Goal: Information Seeking & Learning: Learn about a topic

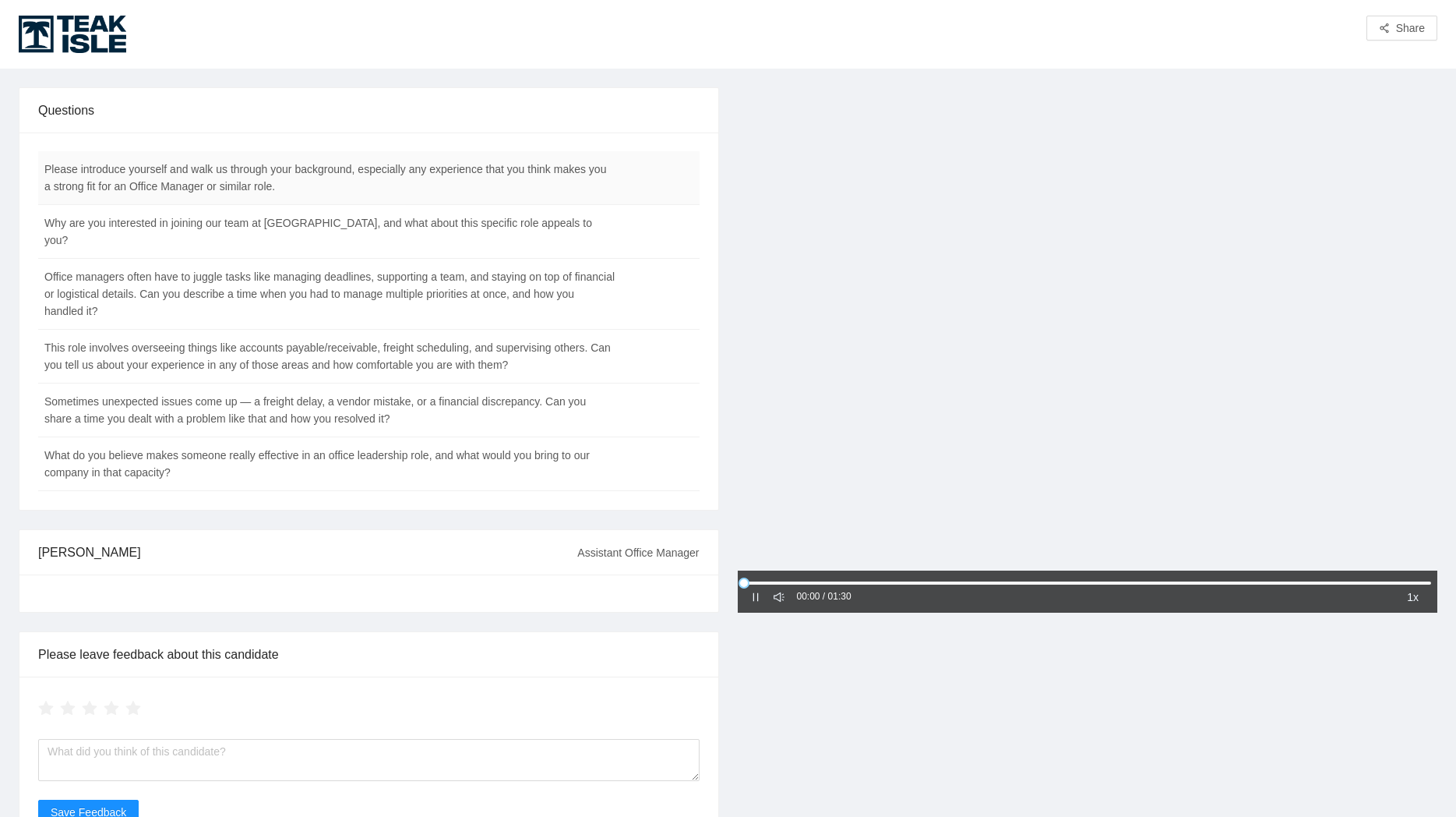
click at [410, 164] on td "Please introduce yourself and walk us through your background, especially any e…" at bounding box center [330, 178] width 584 height 54
click at [410, 176] on td "Please introduce yourself and walk us through your background, especially any e…" at bounding box center [330, 178] width 584 height 54
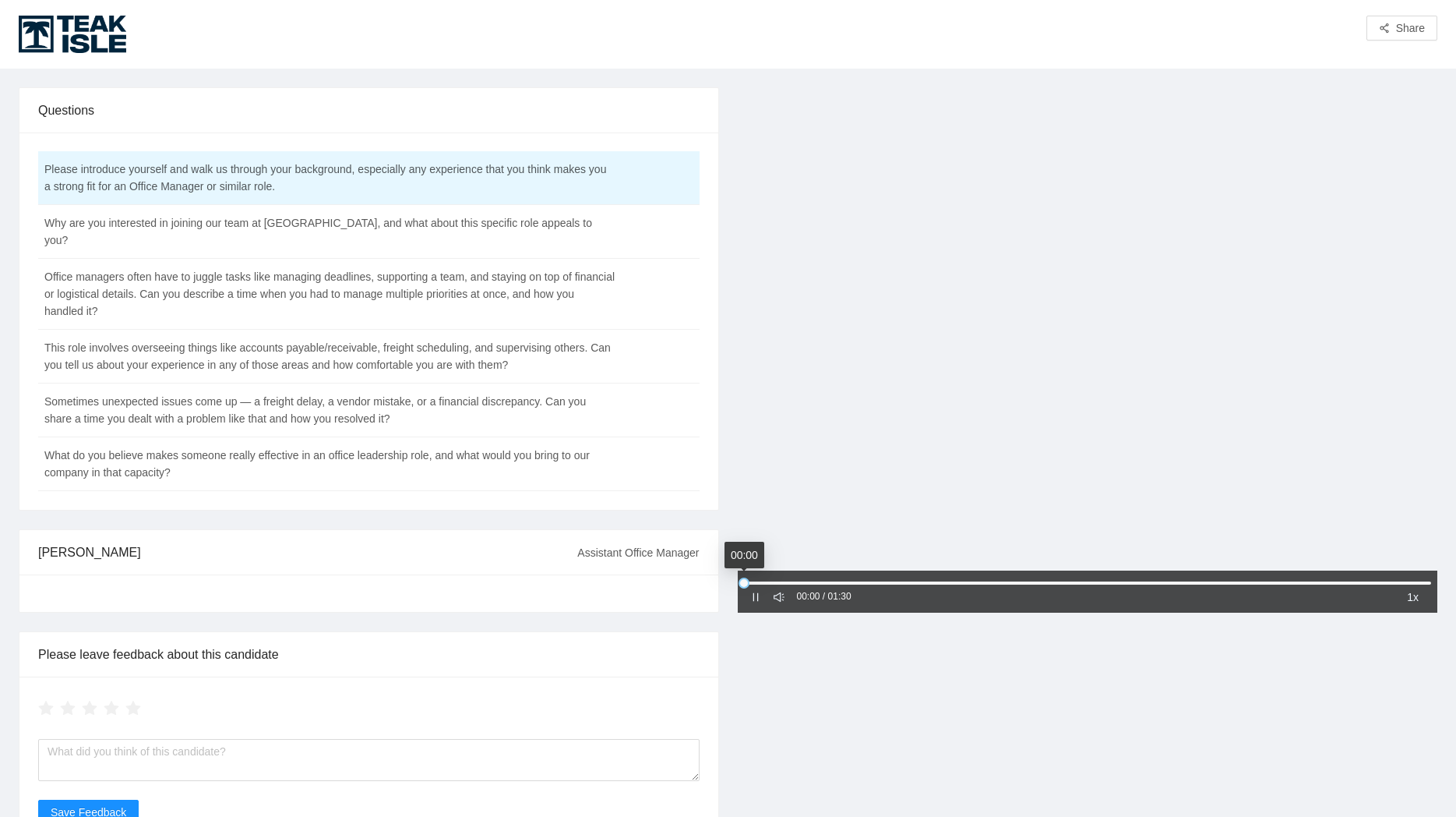
click at [751, 601] on icon "pause" at bounding box center [755, 596] width 11 height 11
click at [751, 601] on icon "caret-right" at bounding box center [755, 596] width 11 height 11
click at [1420, 602] on div "1x" at bounding box center [1412, 596] width 24 height 19
click at [1423, 643] on div "1.25x" at bounding box center [1424, 649] width 27 height 17
click at [303, 218] on td "Why are you interested in joining our team at [GEOGRAPHIC_DATA], and what about…" at bounding box center [330, 231] width 584 height 54
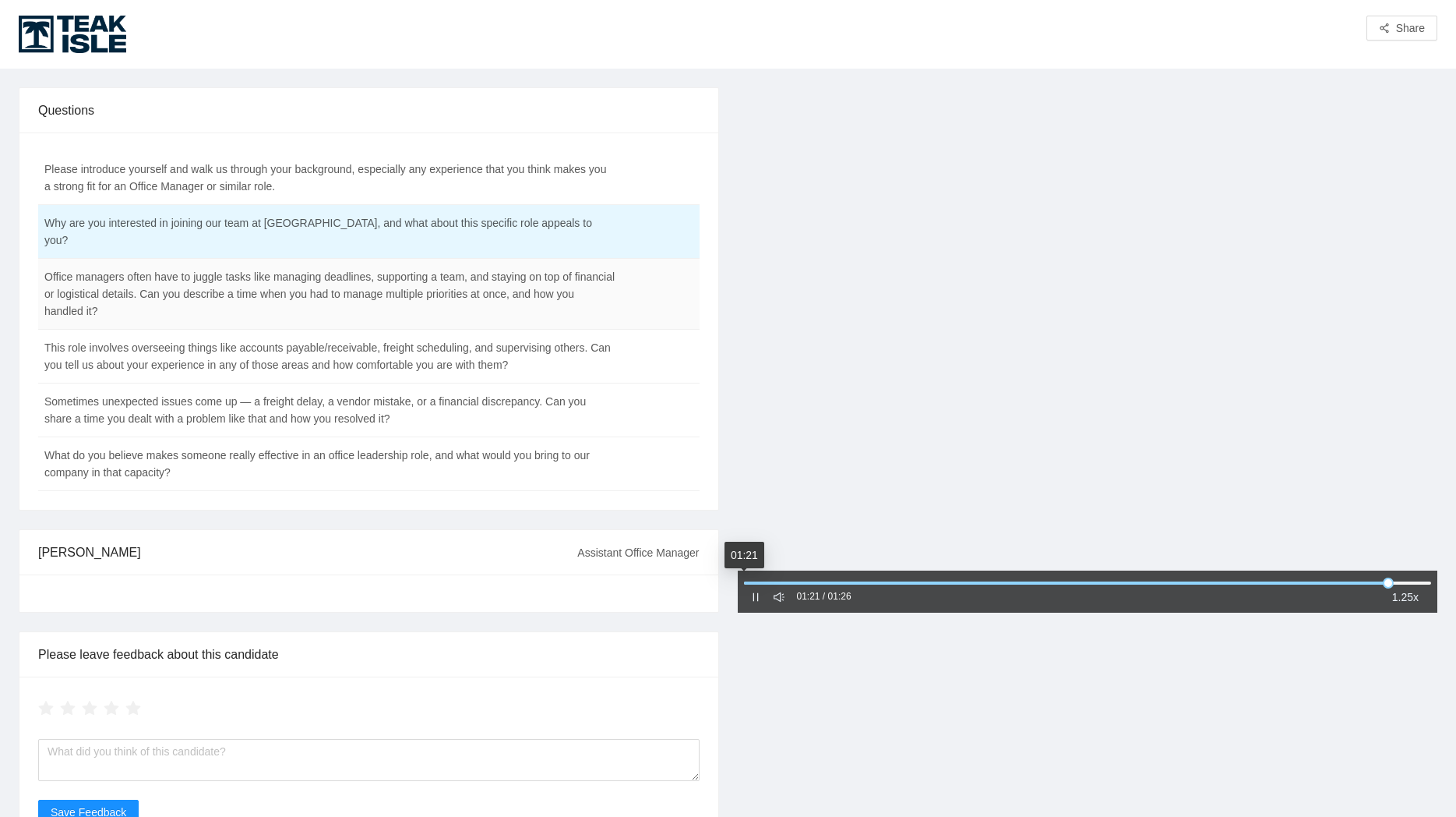
click at [359, 277] on td "Office managers often have to juggle tasks like managing deadlines, supporting …" at bounding box center [330, 294] width 584 height 71
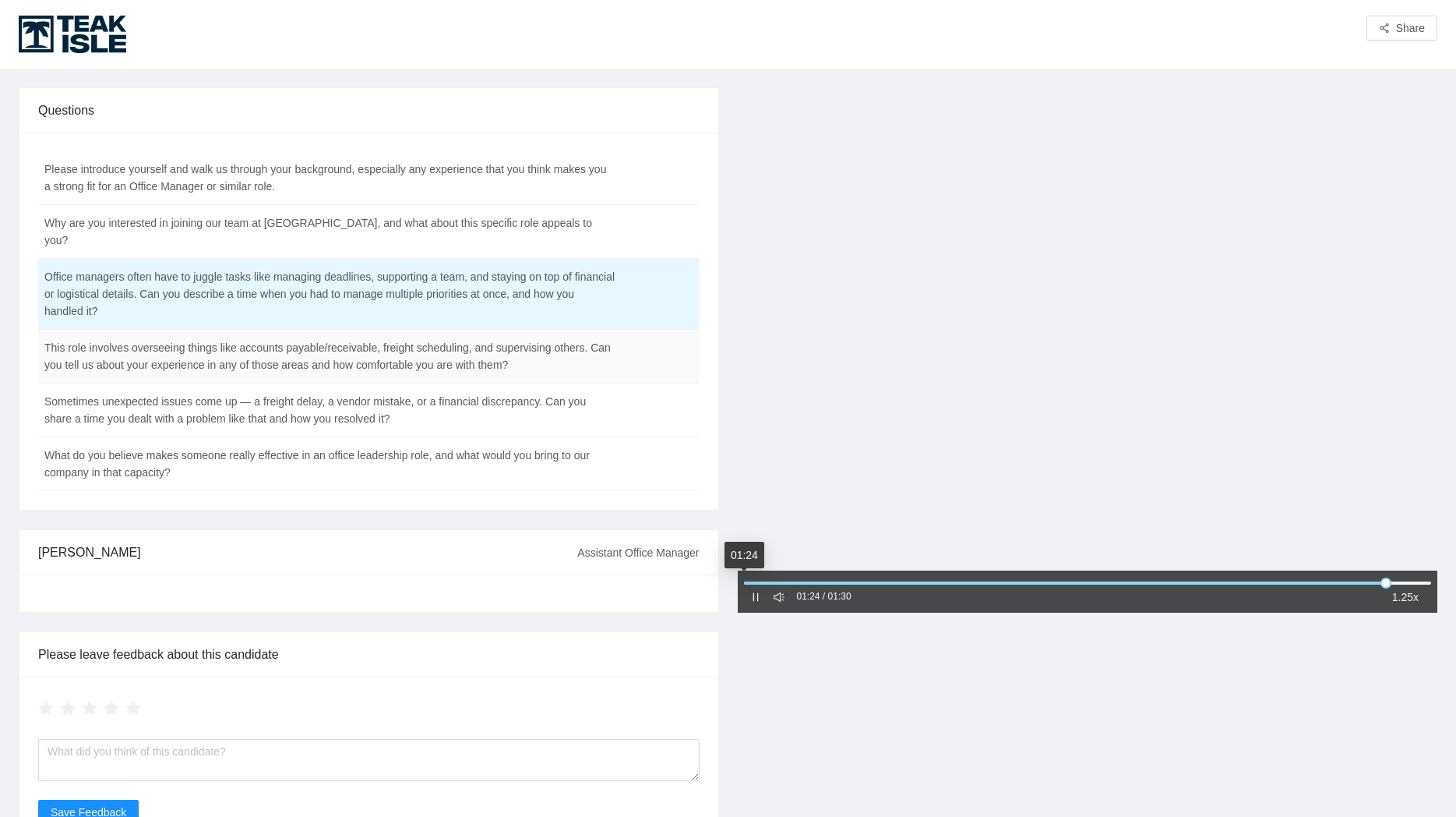
click at [308, 348] on td "This role involves overseeing things like accounts payable/receivable, freight …" at bounding box center [330, 356] width 584 height 54
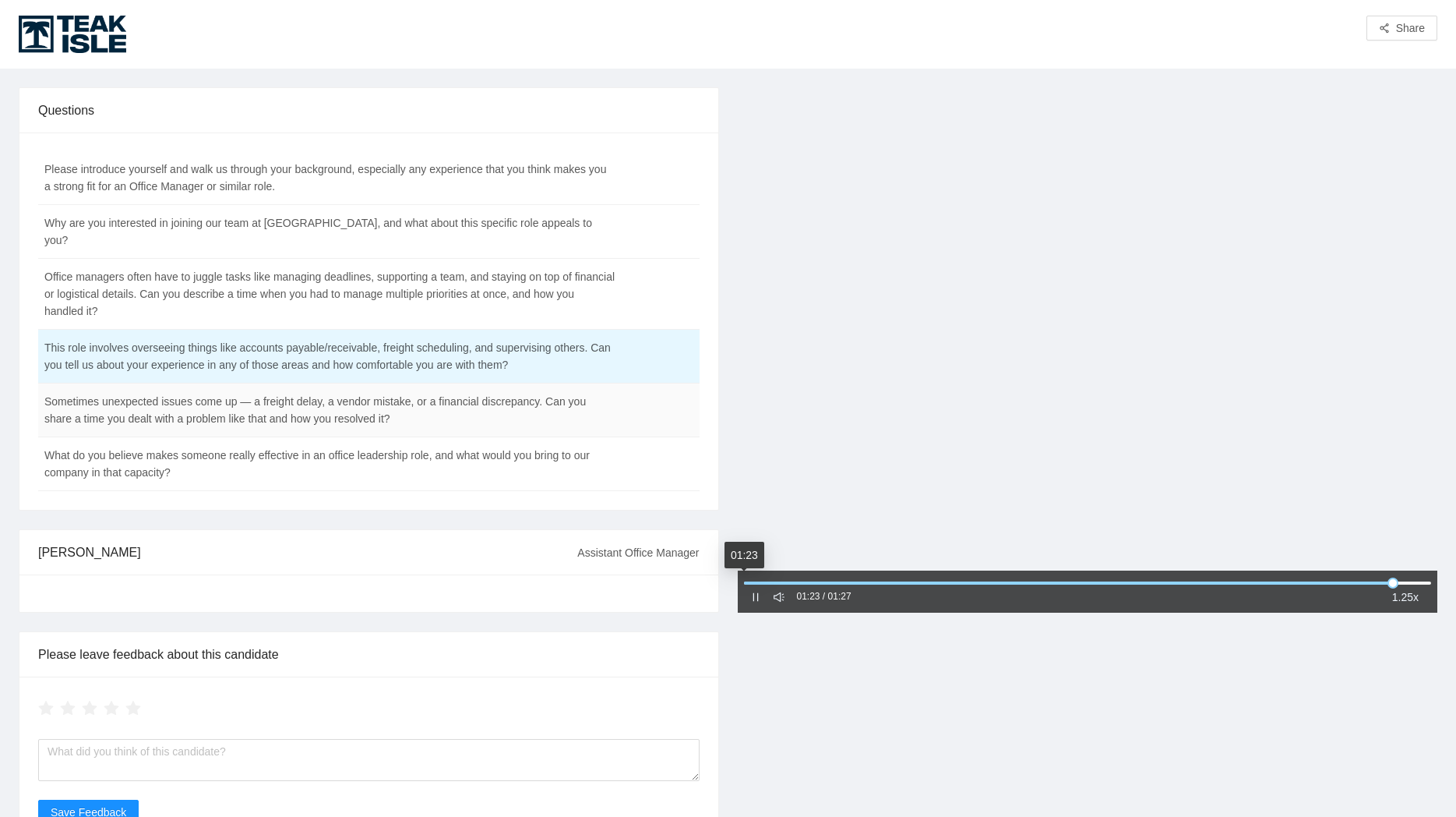
click at [234, 401] on td "Sometimes unexpected issues come up — a freight delay, a vendor mistake, or a f…" at bounding box center [330, 410] width 584 height 54
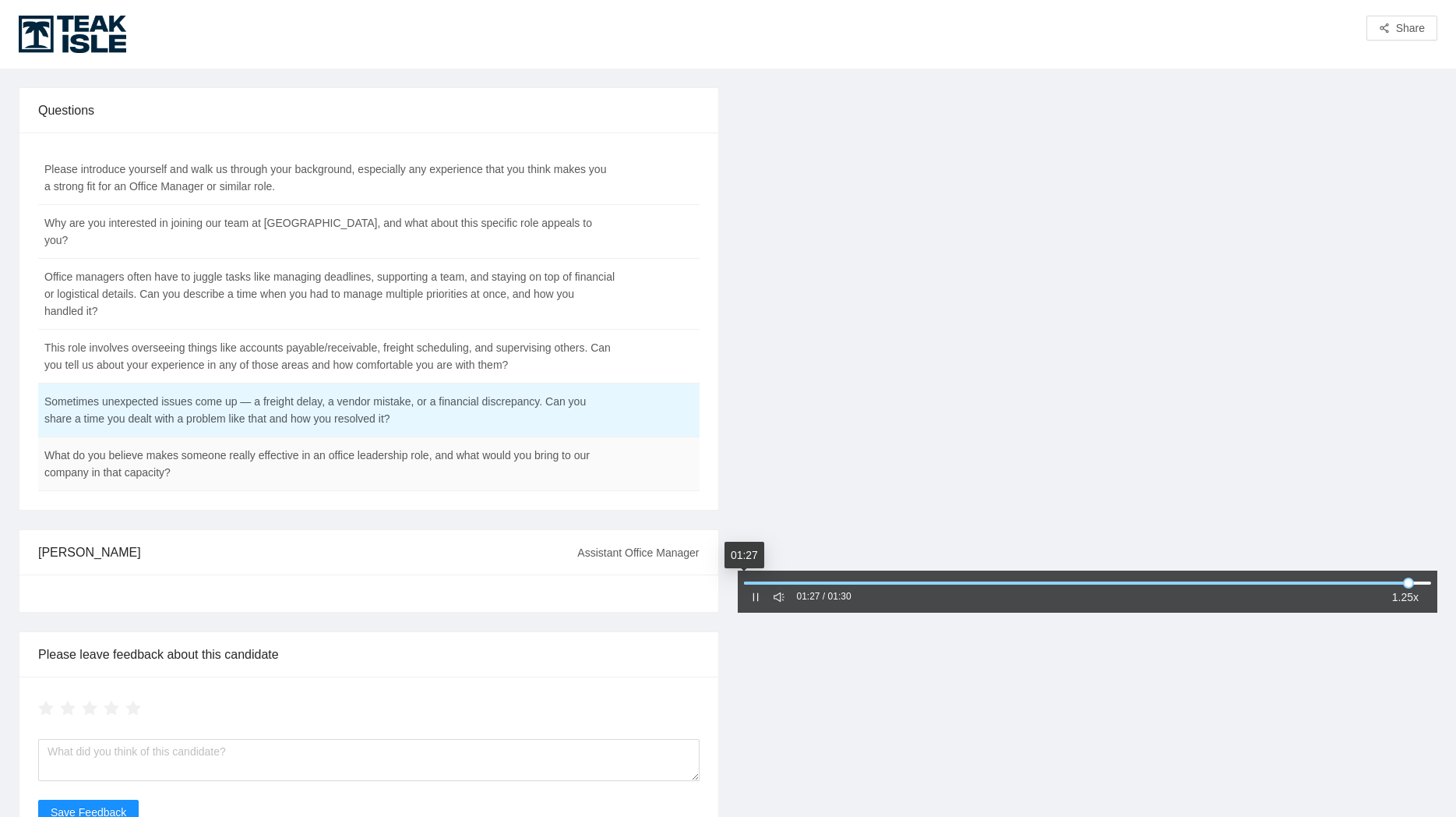
click at [342, 451] on td "What do you believe makes someone really effective in an office leadership role…" at bounding box center [330, 464] width 584 height 54
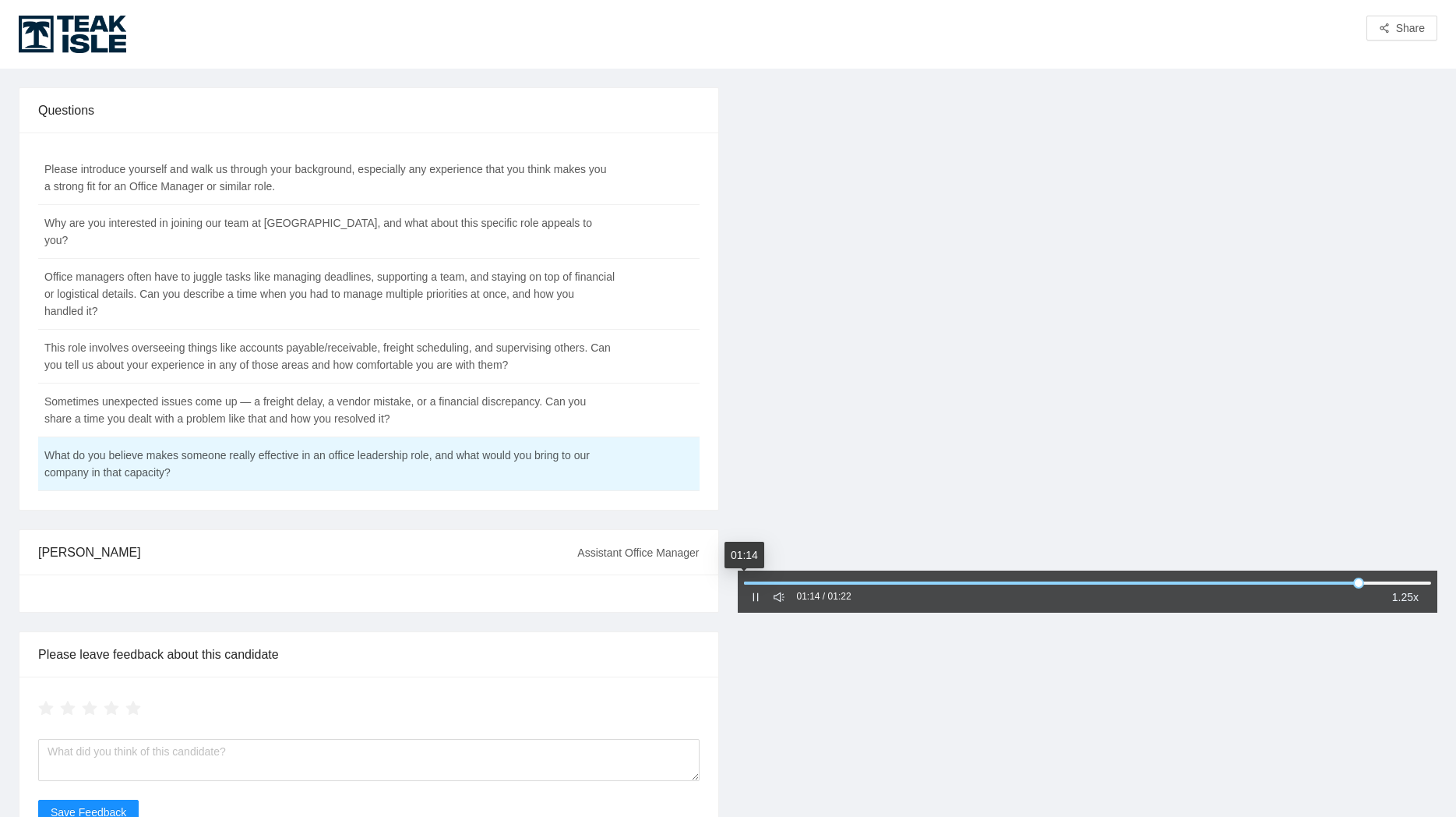
click at [754, 599] on icon "pause" at bounding box center [755, 596] width 6 height 8
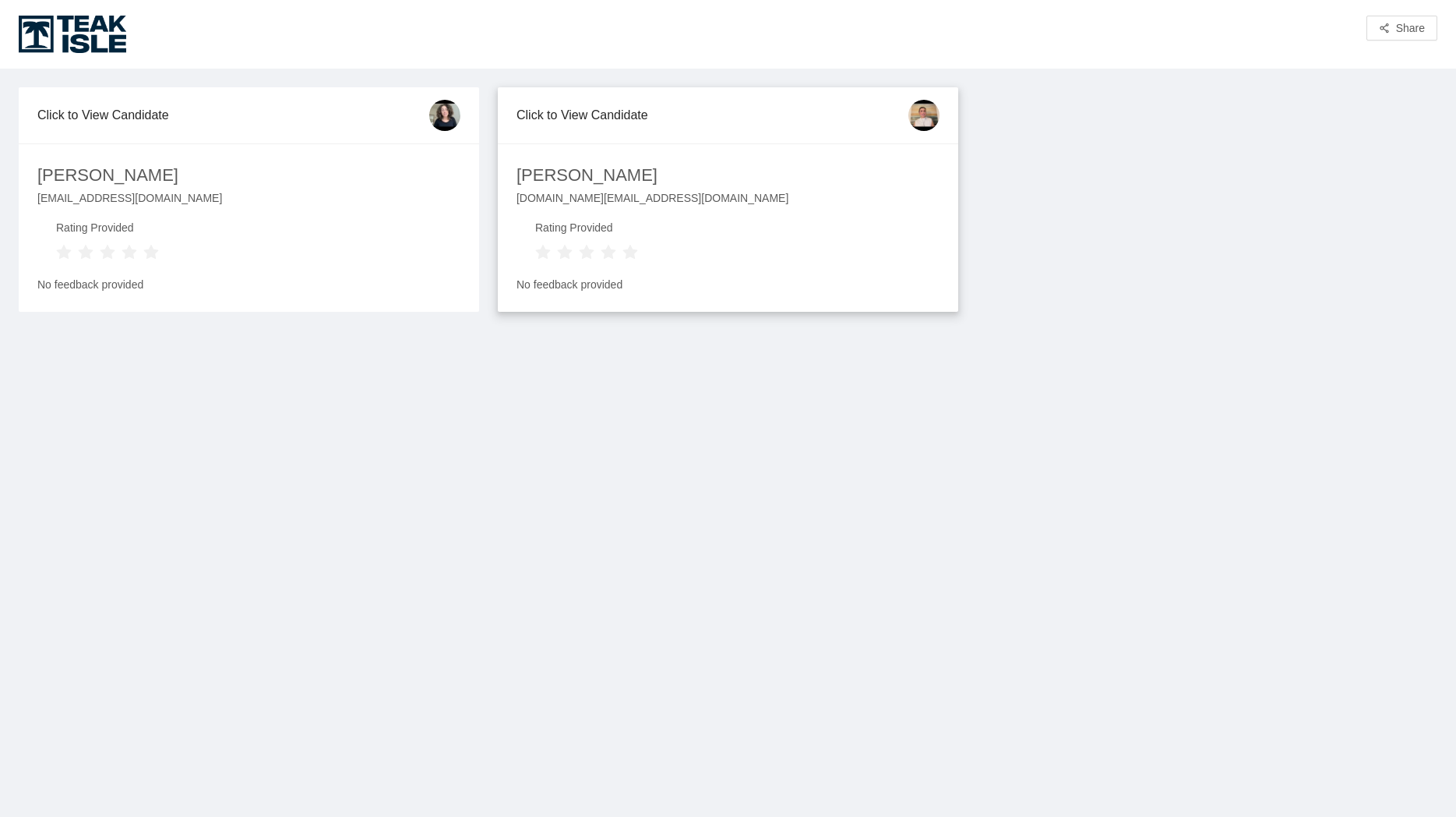
click at [698, 130] on div "Click to View Candidate" at bounding box center [712, 115] width 392 height 45
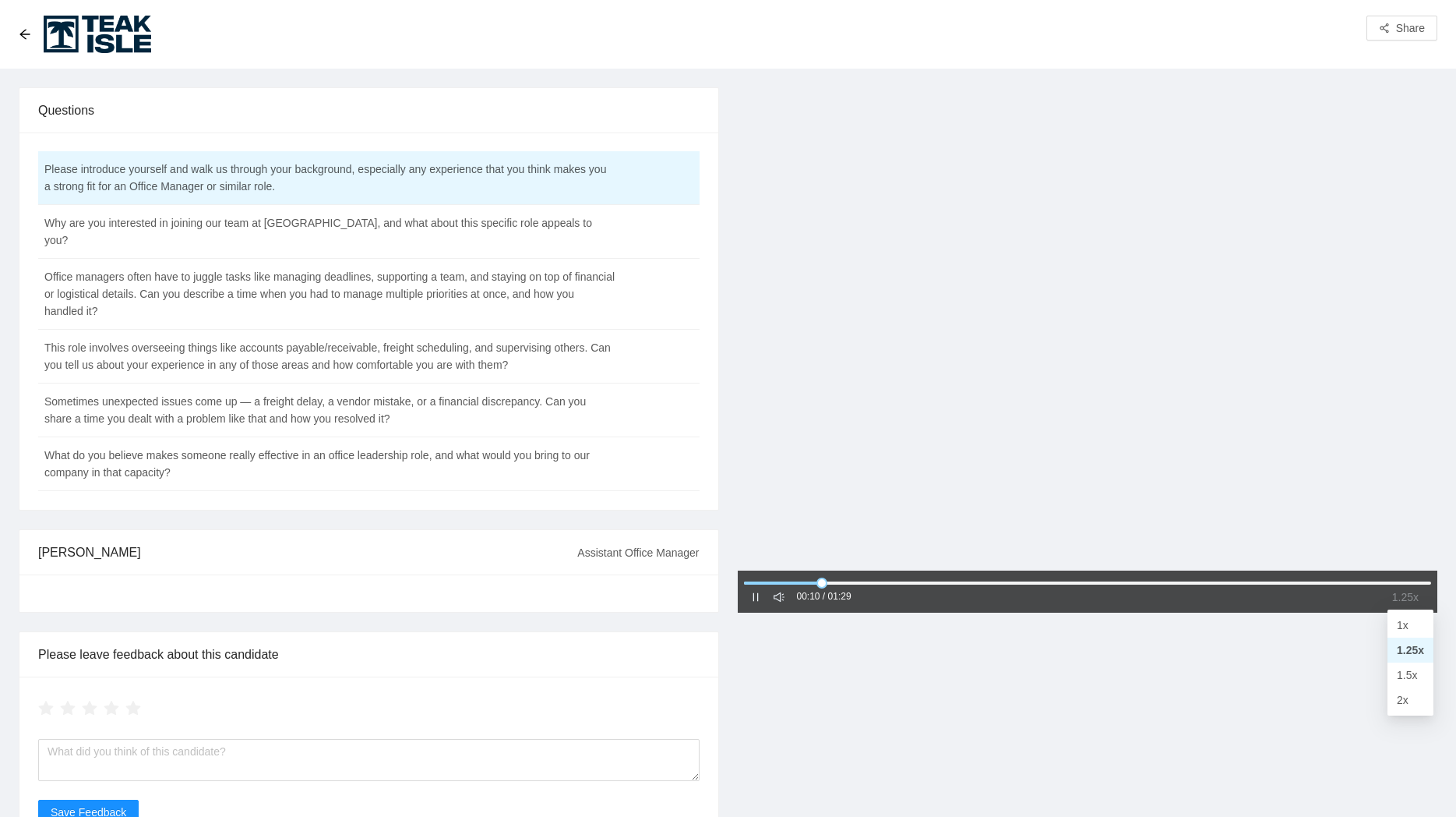
click at [1404, 597] on span "1.25x" at bounding box center [1405, 596] width 27 height 17
click at [1412, 615] on div "1x" at bounding box center [1410, 625] width 46 height 25
click at [1091, 686] on div "00:11 / 01:29 1x" at bounding box center [1088, 474] width 719 height 776
click at [330, 220] on td "Why are you interested in joining our team at [GEOGRAPHIC_DATA], and what about…" at bounding box center [330, 231] width 584 height 54
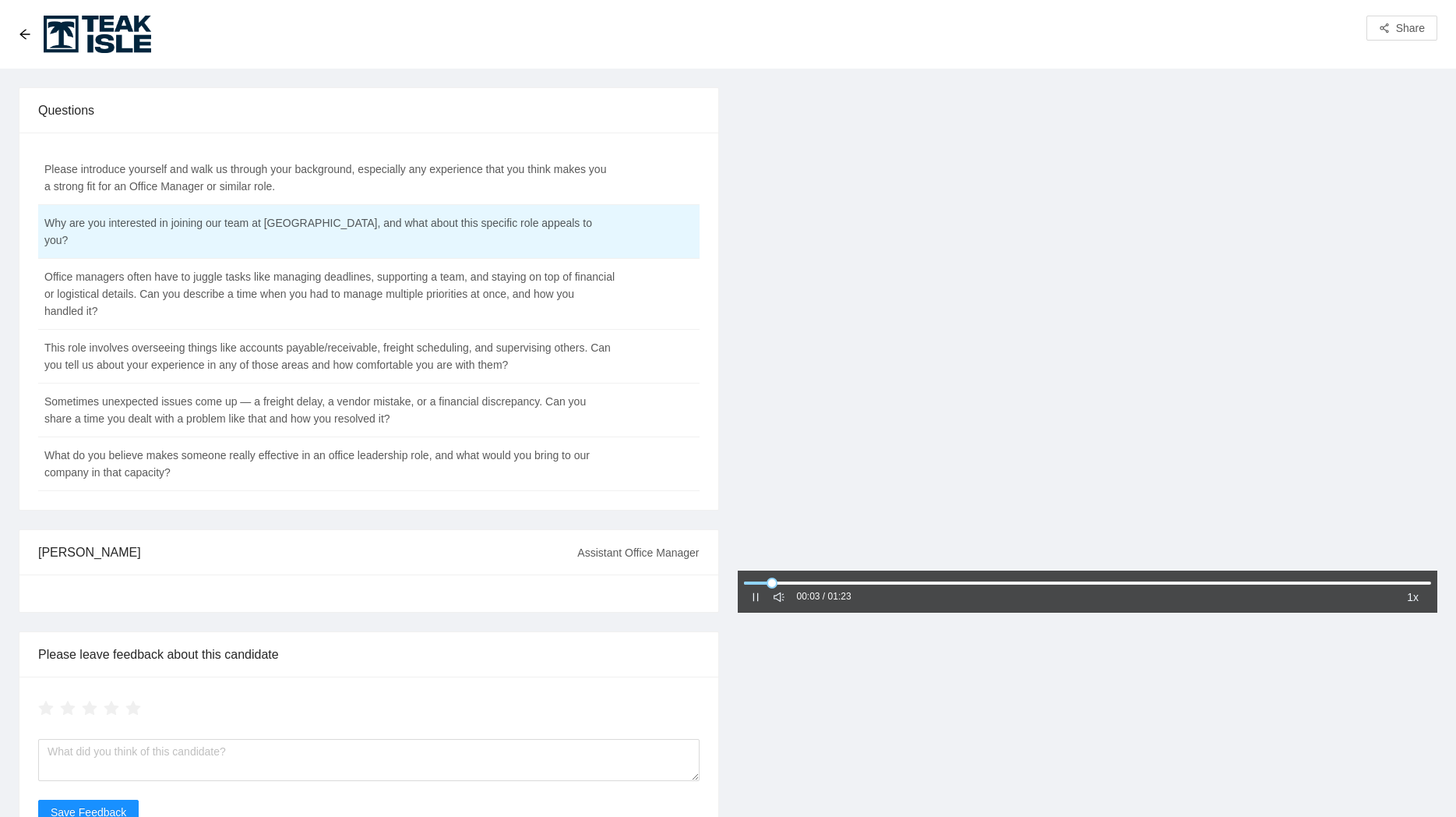
click at [784, 599] on icon "sound" at bounding box center [779, 596] width 11 height 11
click at [786, 599] on div "00:04 / 01:23" at bounding box center [801, 596] width 101 height 19
click at [780, 599] on icon "notification" at bounding box center [779, 596] width 11 height 11
click at [484, 277] on td "Office managers often have to juggle tasks like managing deadlines, supporting …" at bounding box center [330, 294] width 584 height 71
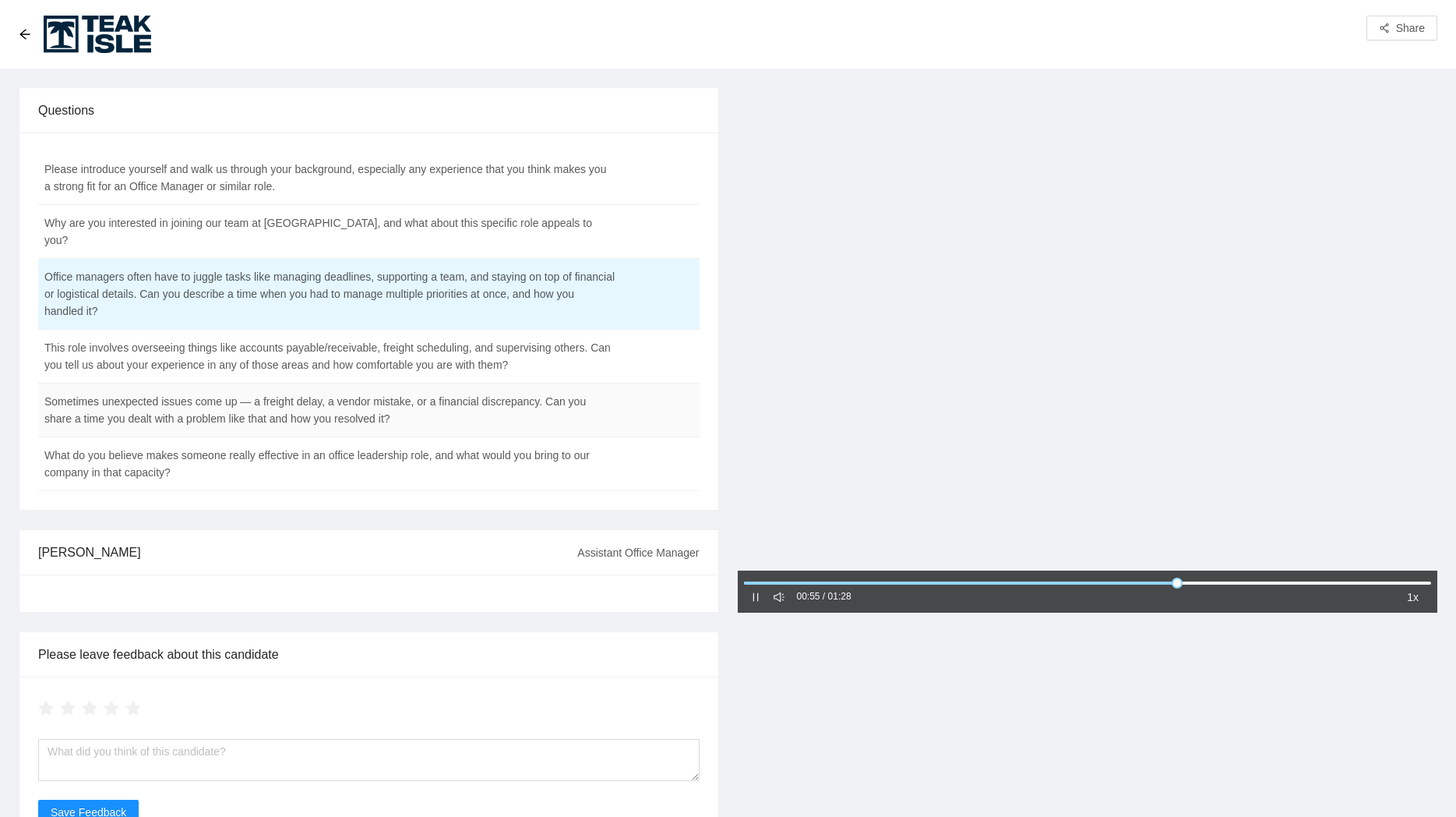
click at [358, 384] on td "Sometimes unexpected issues come up — a freight delay, a vendor mistake, or a f…" at bounding box center [330, 410] width 584 height 54
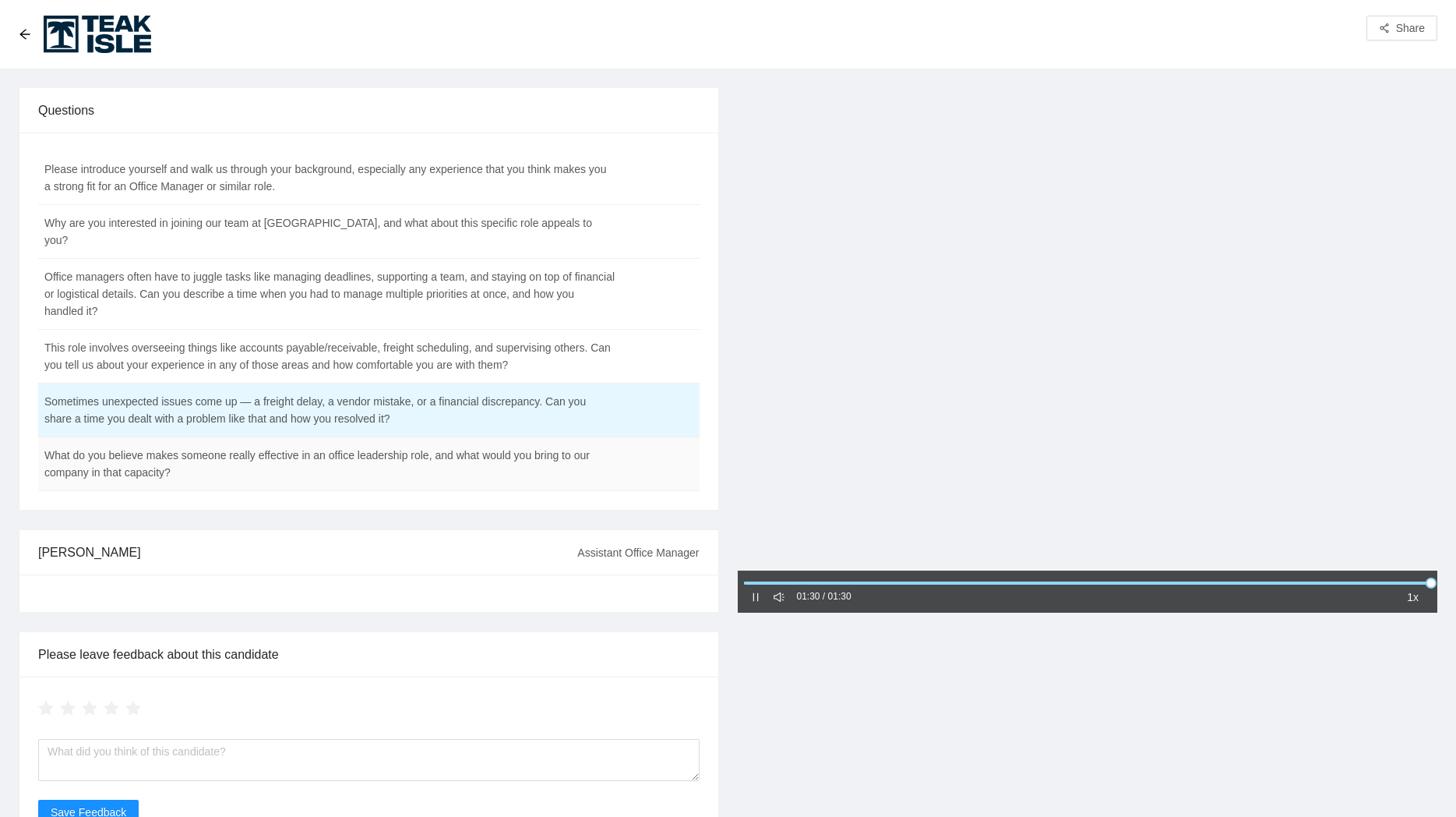
click at [292, 456] on td "What do you believe makes someone really effective in an office leadership role…" at bounding box center [330, 464] width 584 height 54
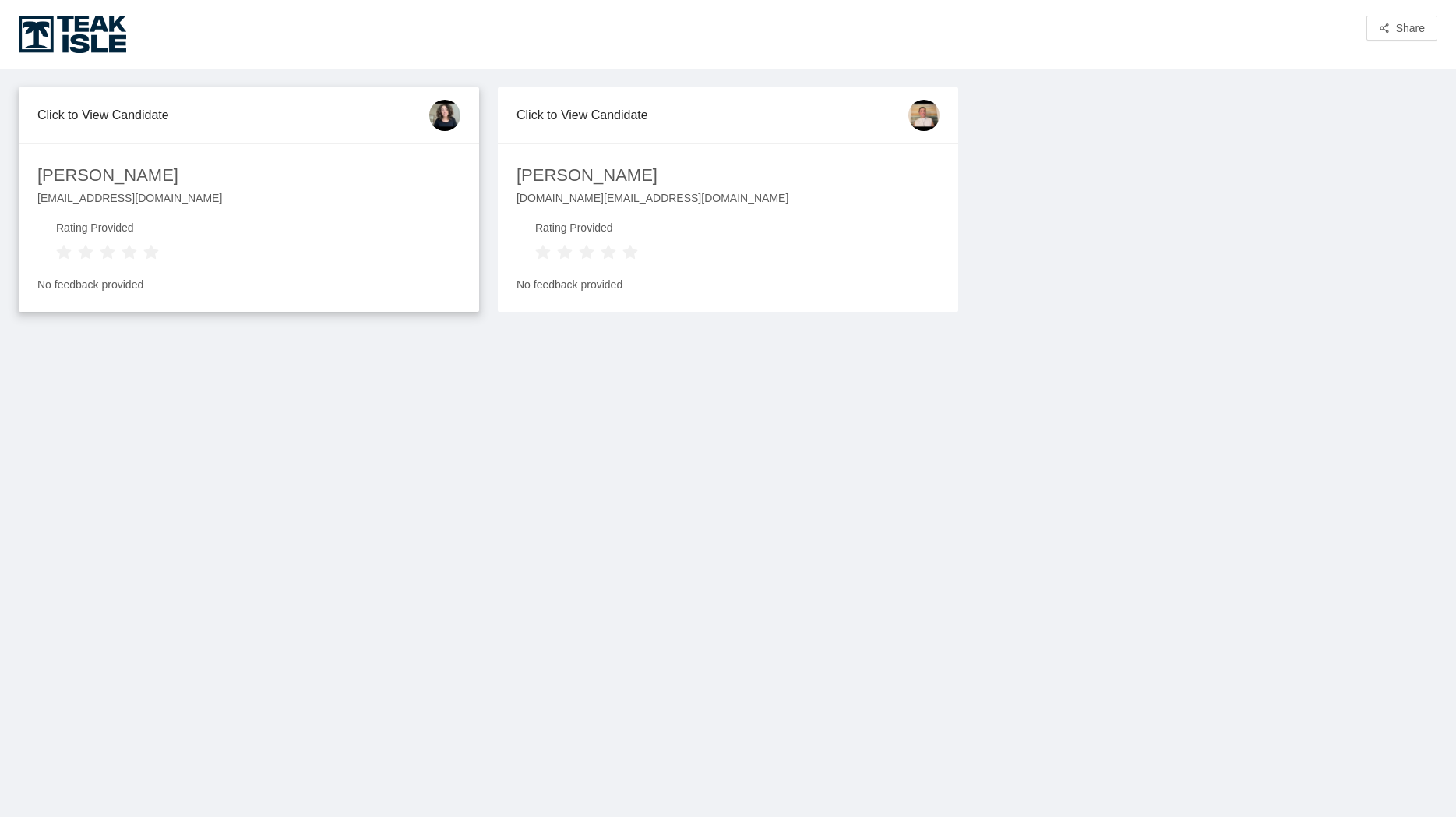
click at [239, 150] on div "Alinne Netto alinne.netto.m@gmail.com Rating Provided No feedback provided" at bounding box center [249, 227] width 460 height 168
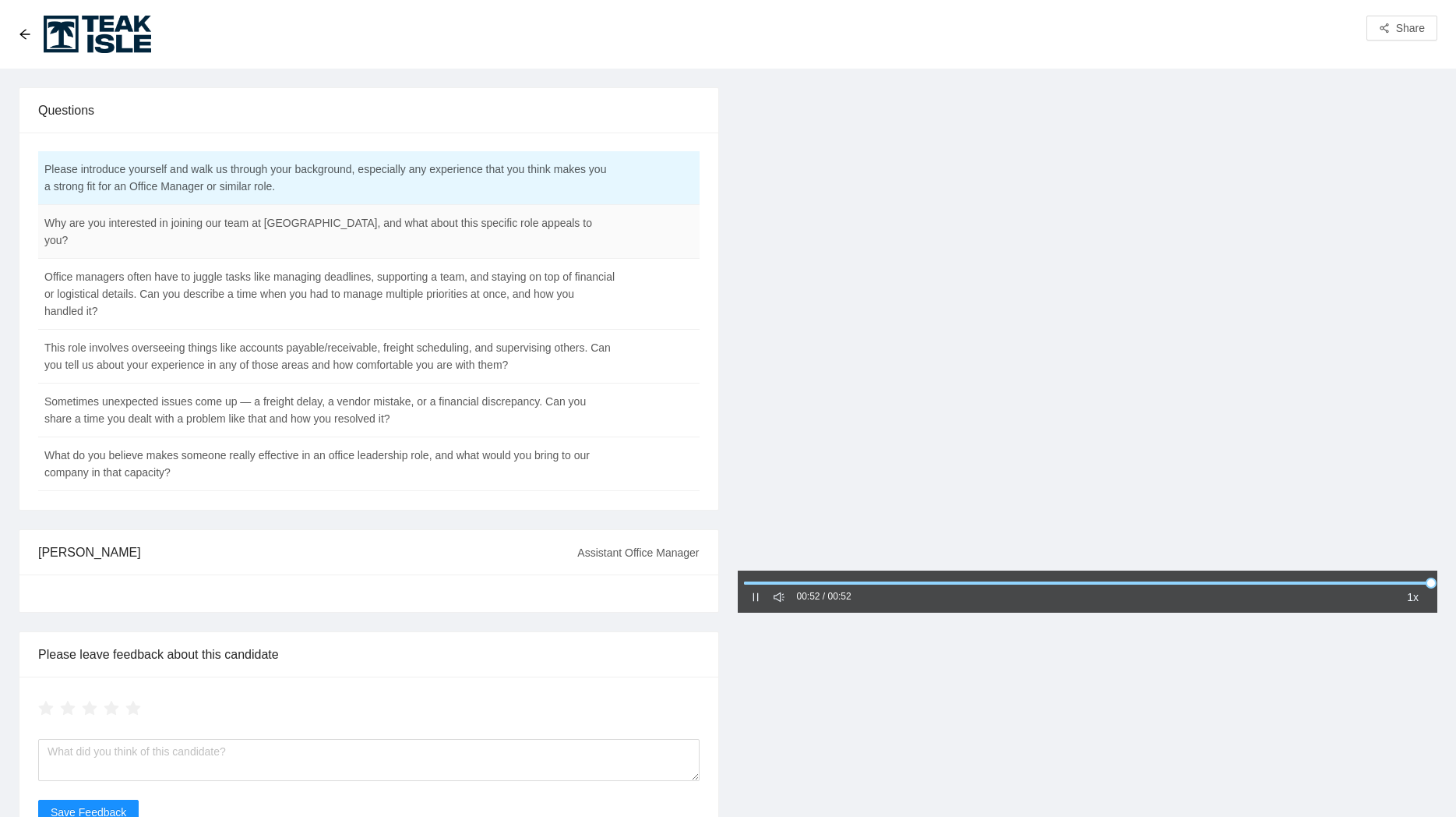
click at [298, 221] on td "Why are you interested in joining our team at [GEOGRAPHIC_DATA], and what about…" at bounding box center [330, 231] width 584 height 54
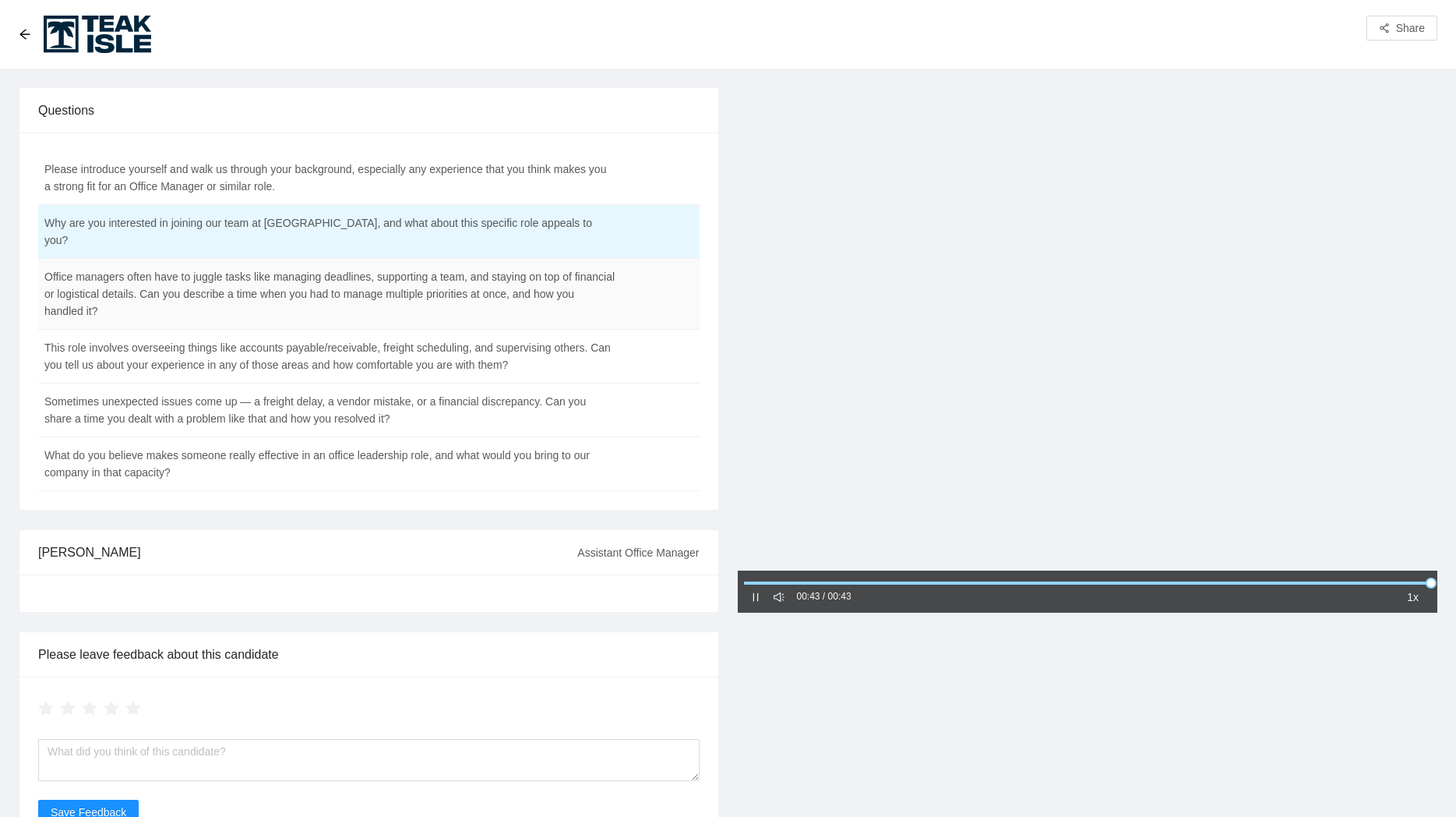
click at [287, 283] on td "Office managers often have to juggle tasks like managing deadlines, supporting …" at bounding box center [330, 294] width 584 height 71
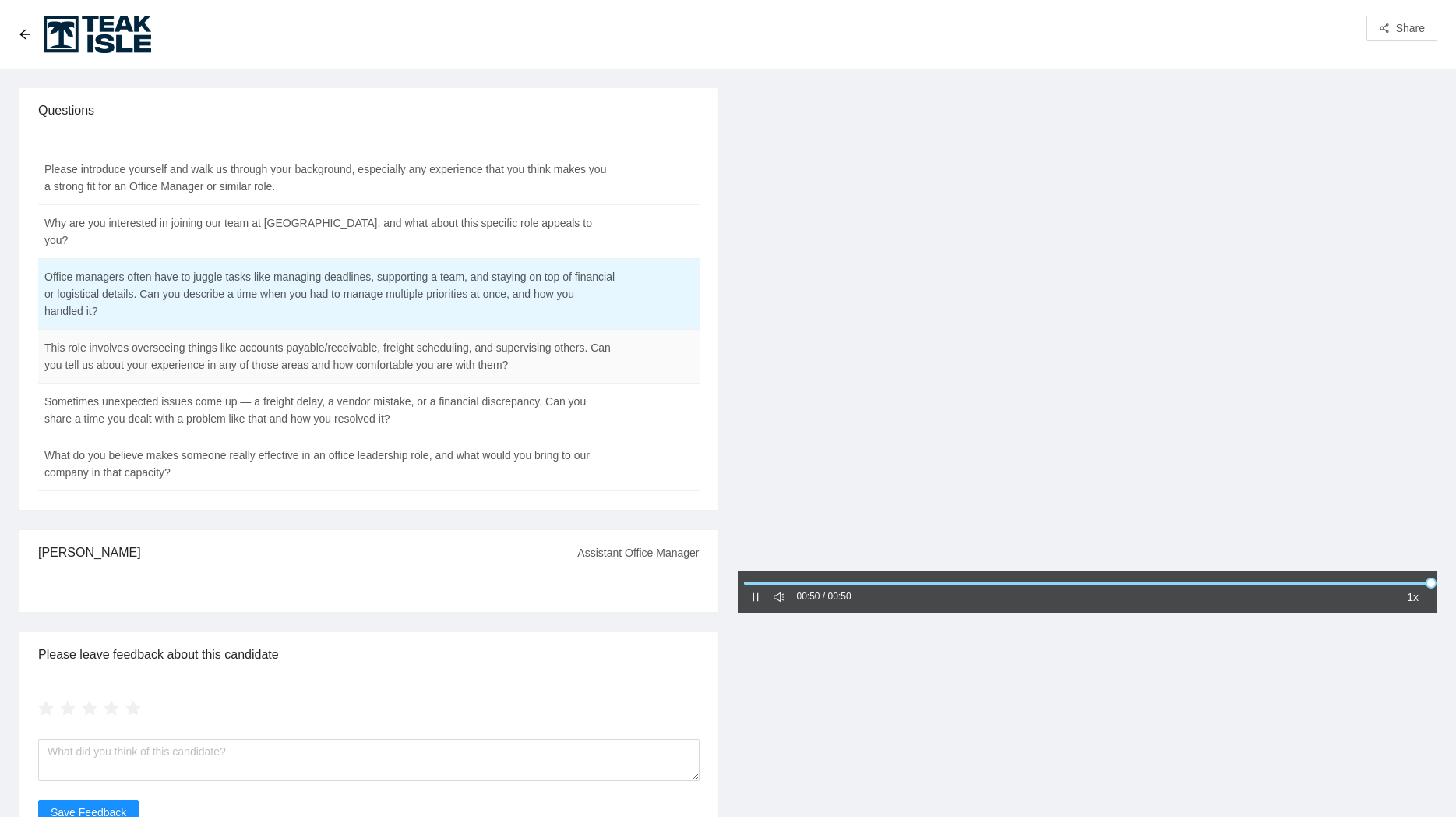
click at [245, 348] on td "This role involves overseeing things like accounts payable/receivable, freight …" at bounding box center [330, 356] width 584 height 54
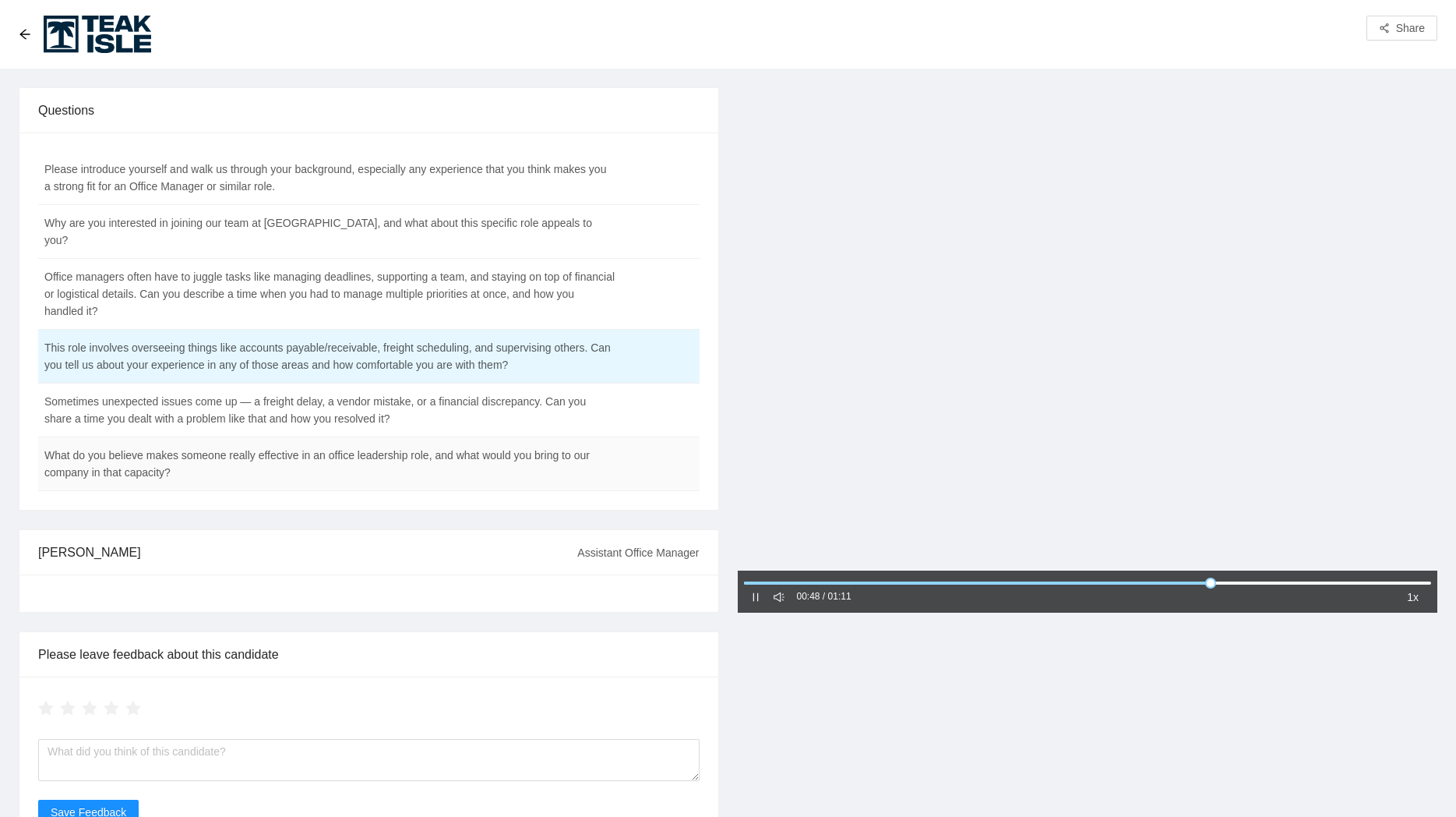
click at [260, 445] on td "What do you believe makes someone really effective in an office leadership role…" at bounding box center [330, 464] width 584 height 54
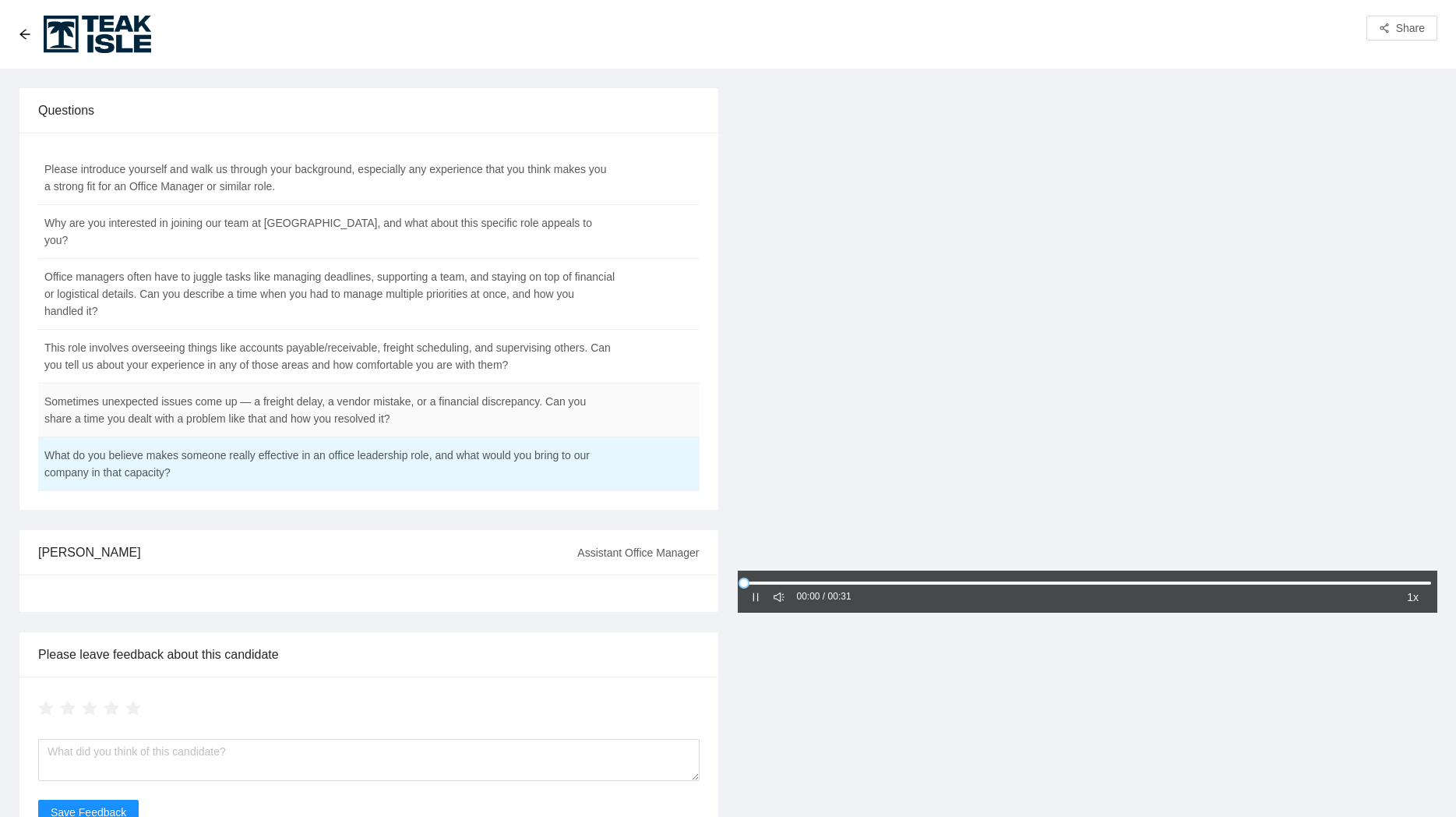
click at [240, 383] on td "Sometimes unexpected issues come up — a freight delay, a vendor mistake, or a f…" at bounding box center [330, 410] width 584 height 54
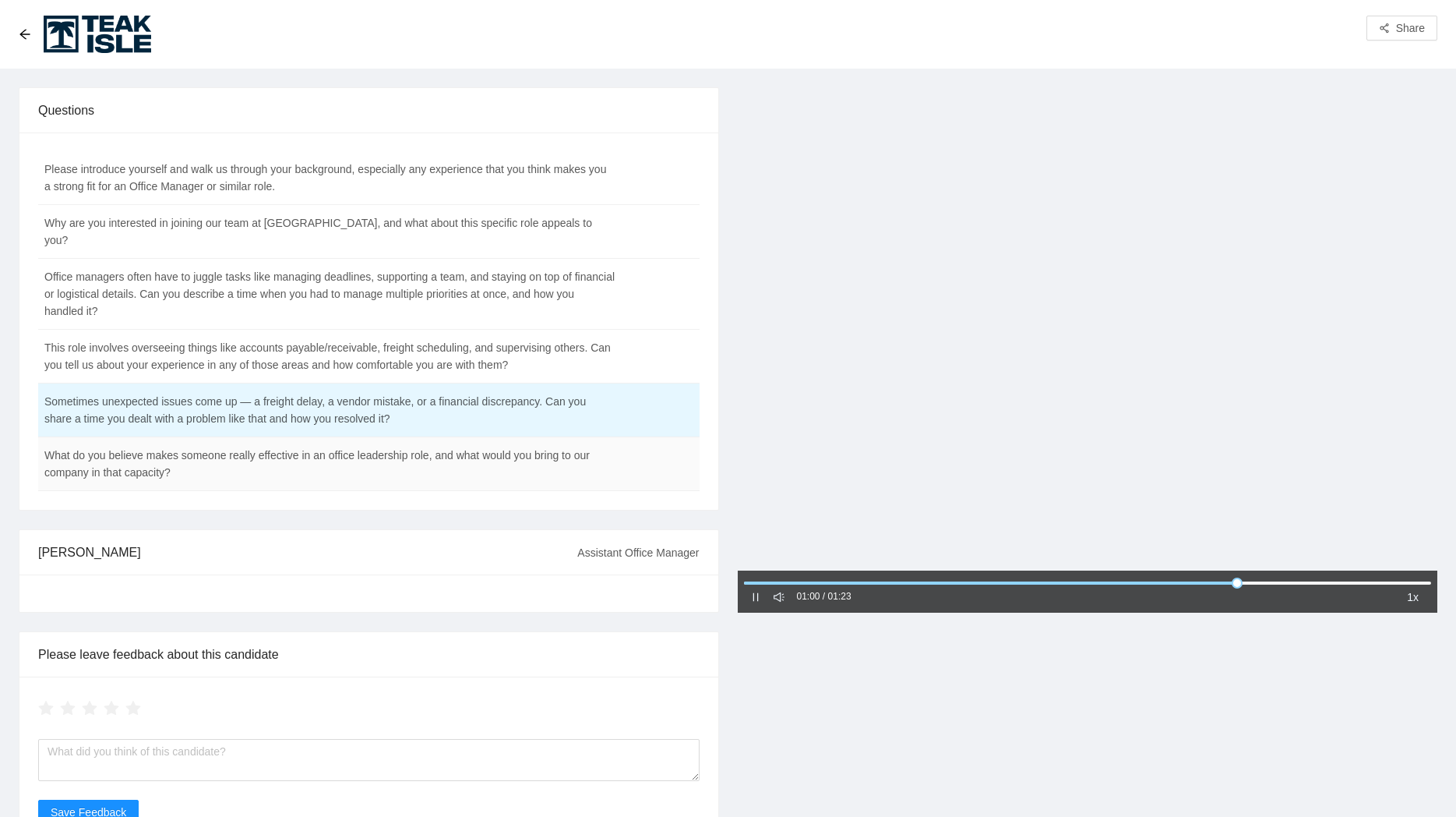
click at [435, 458] on td "What do you believe makes someone really effective in an office leadership role…" at bounding box center [330, 464] width 584 height 54
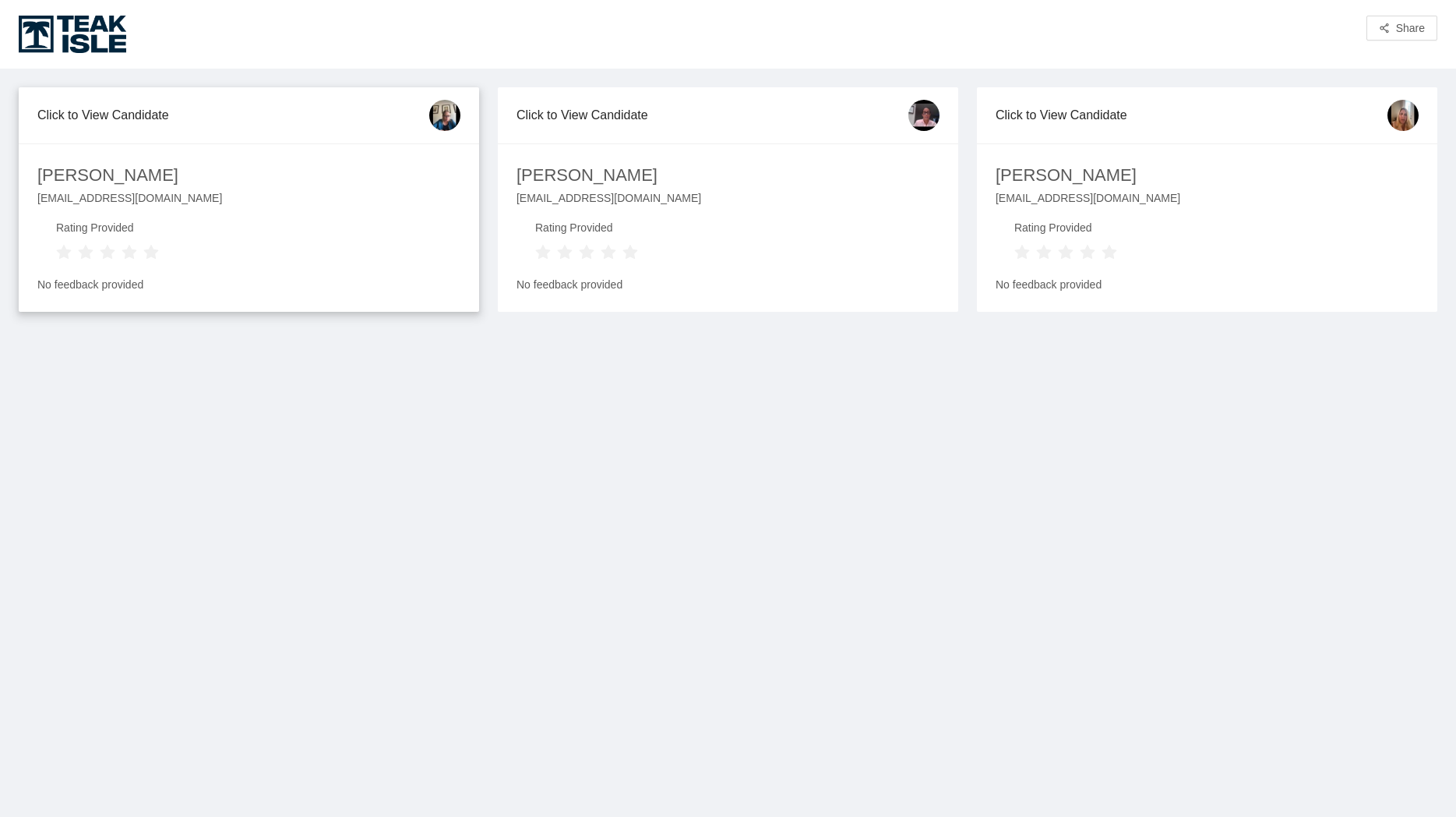
click at [234, 174] on div "Nadine Carlson" at bounding box center [249, 175] width 442 height 27
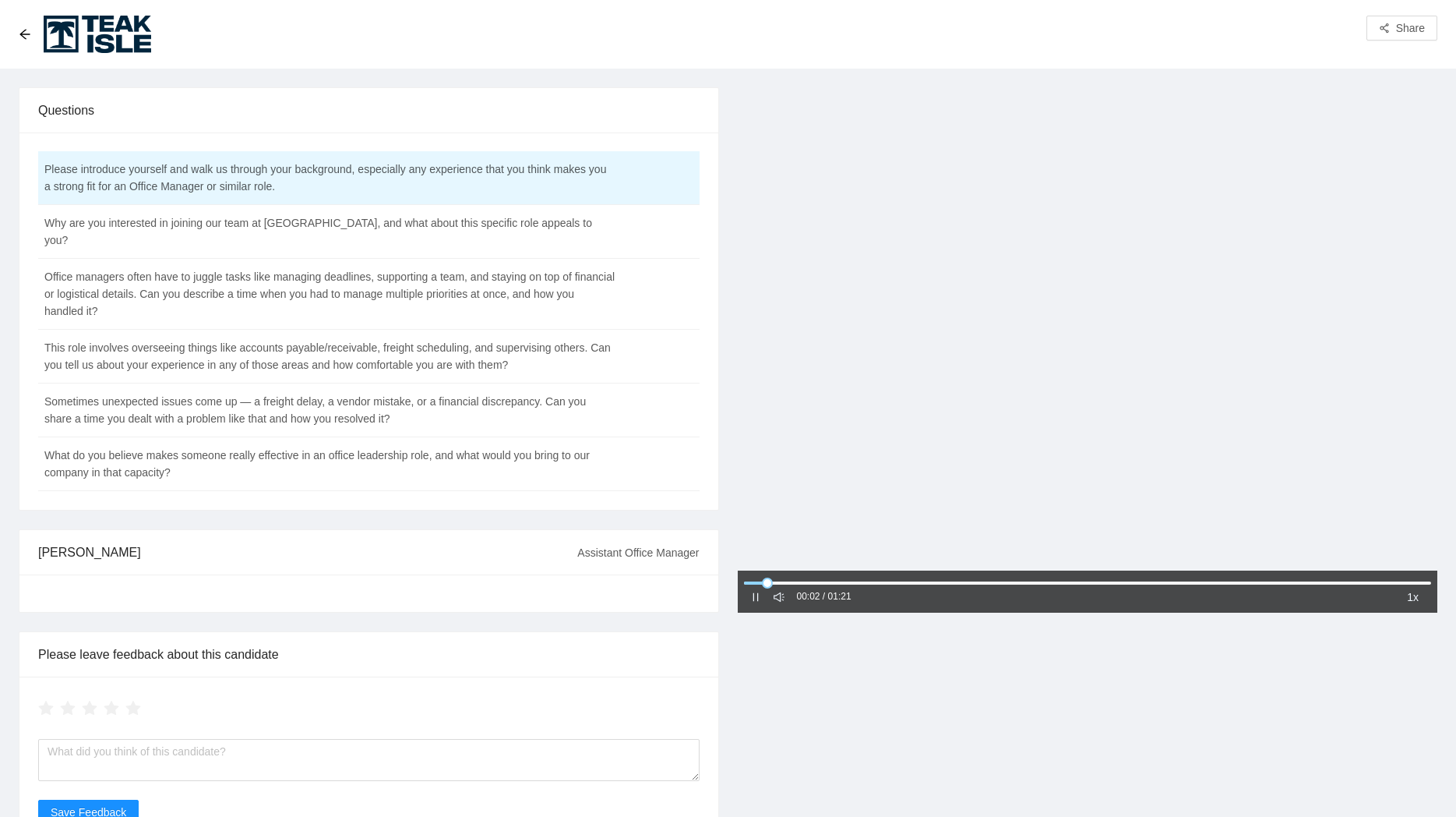
click at [779, 600] on icon "sound" at bounding box center [779, 596] width 11 height 9
click at [780, 597] on icon "notification" at bounding box center [779, 596] width 11 height 11
click at [463, 217] on td "Why are you interested in joining our team at [GEOGRAPHIC_DATA], and what about…" at bounding box center [330, 231] width 584 height 54
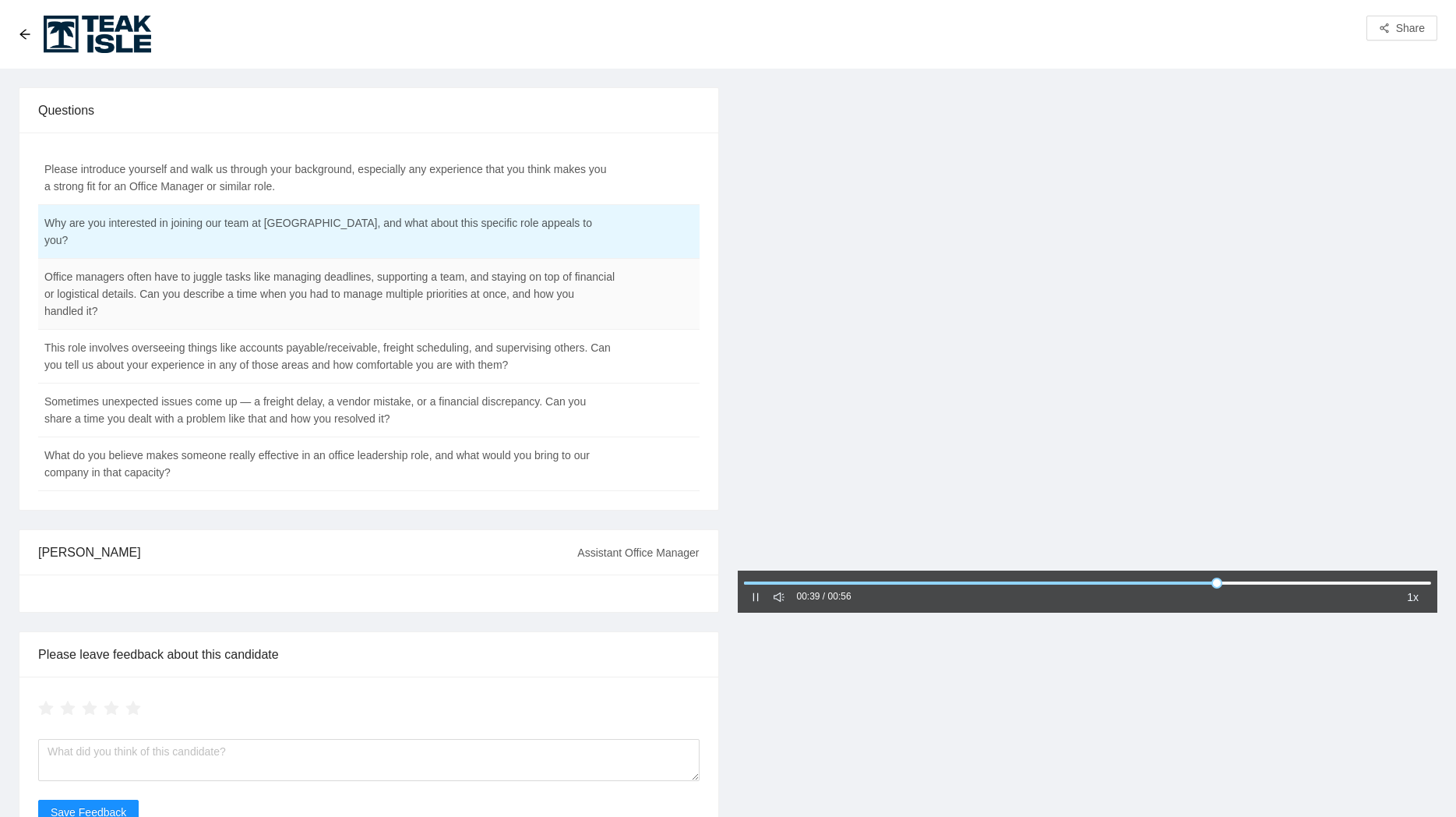
click at [414, 285] on td "Office managers often have to juggle tasks like managing deadlines, supporting …" at bounding box center [330, 294] width 584 height 71
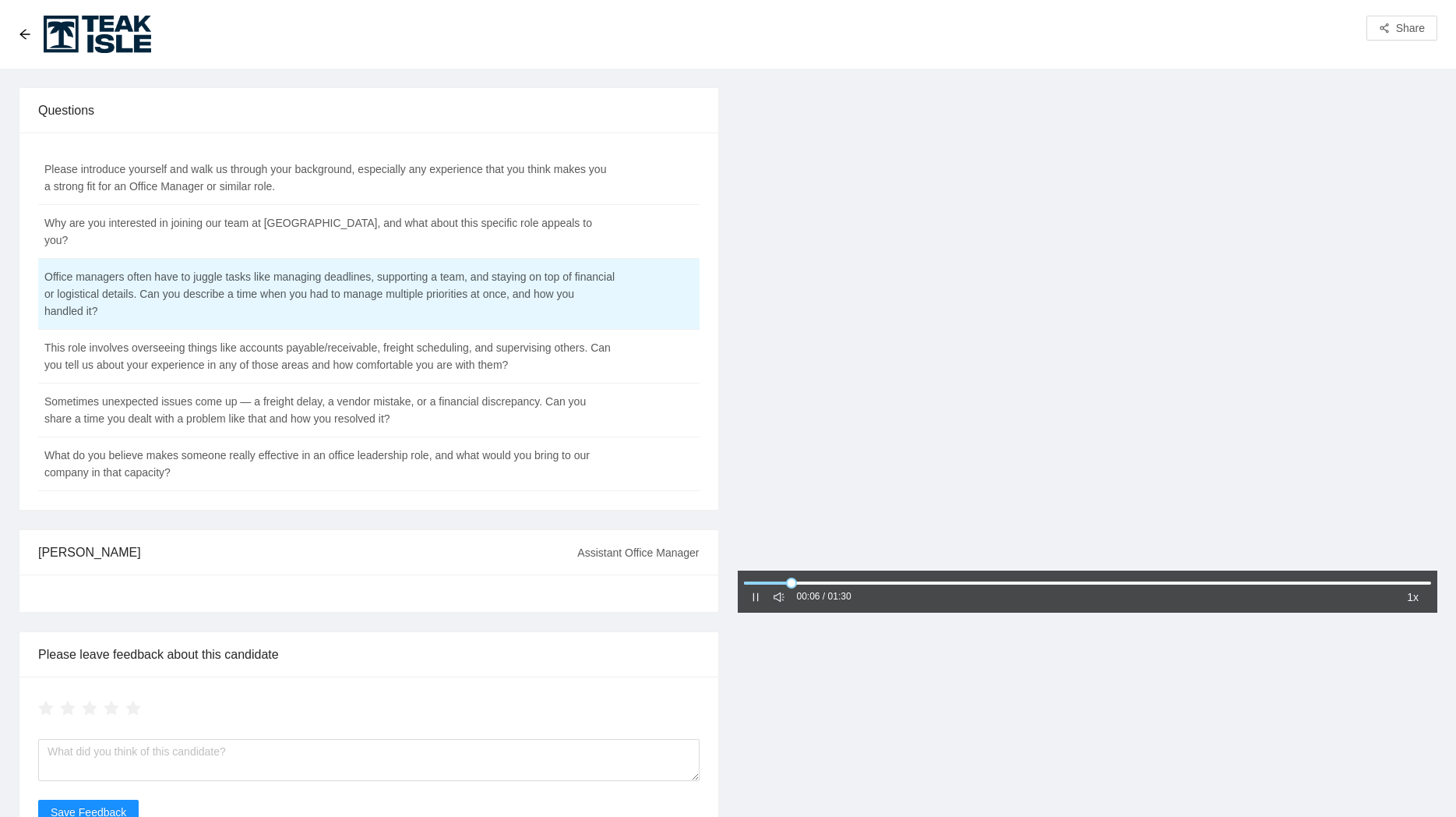
click at [1415, 592] on span "1x" at bounding box center [1413, 596] width 12 height 17
click at [1423, 644] on div "1.25x" at bounding box center [1424, 649] width 27 height 17
click at [325, 340] on td "This role involves overseeing things like accounts payable/receivable, freight …" at bounding box center [330, 356] width 584 height 54
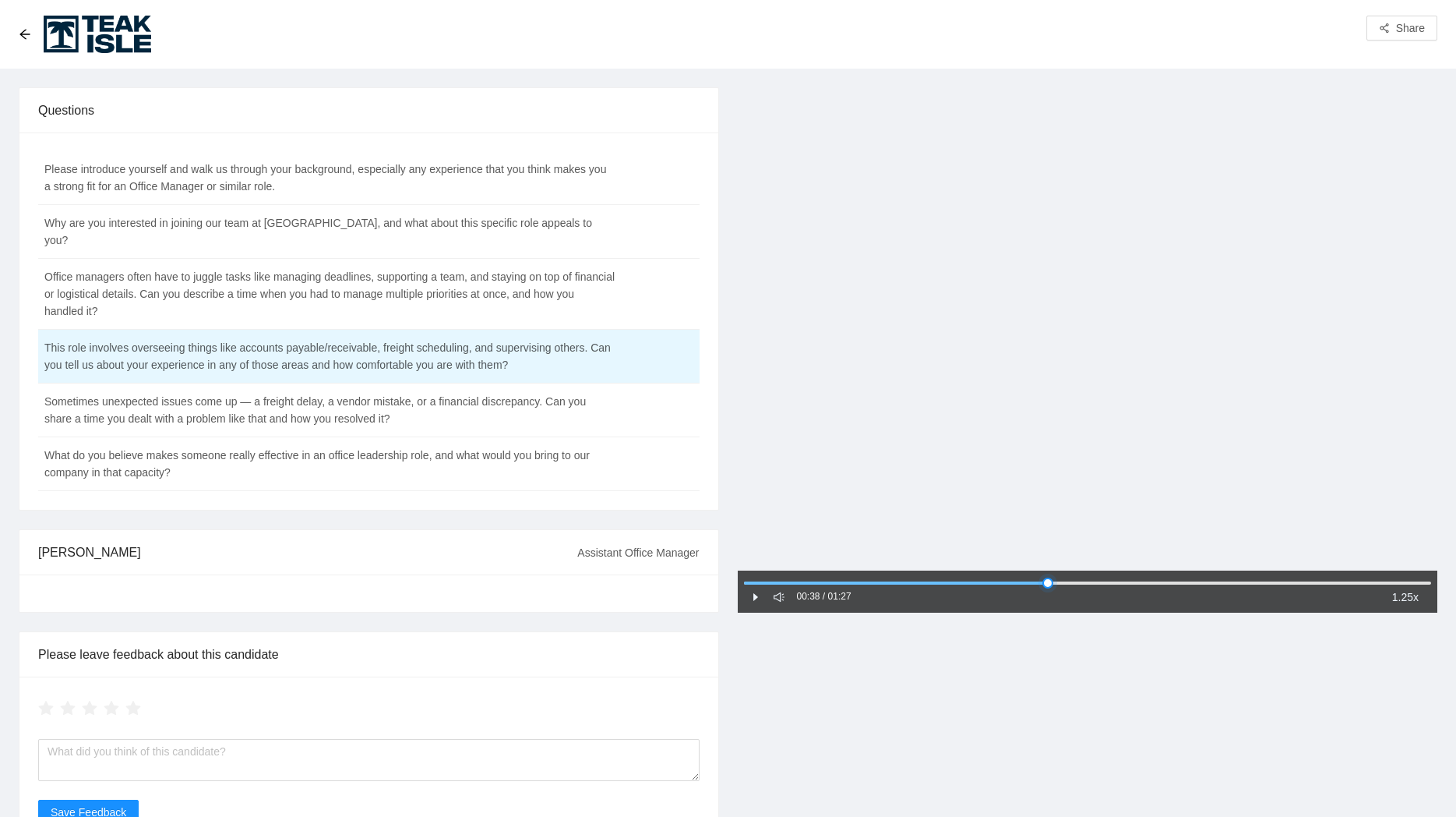
click at [1048, 585] on div at bounding box center [1088, 582] width 688 height 9
click at [1202, 580] on div at bounding box center [1088, 582] width 688 height 9
click at [442, 383] on td "Sometimes unexpected issues come up — a freight delay, a vendor mistake, or a f…" at bounding box center [330, 410] width 584 height 54
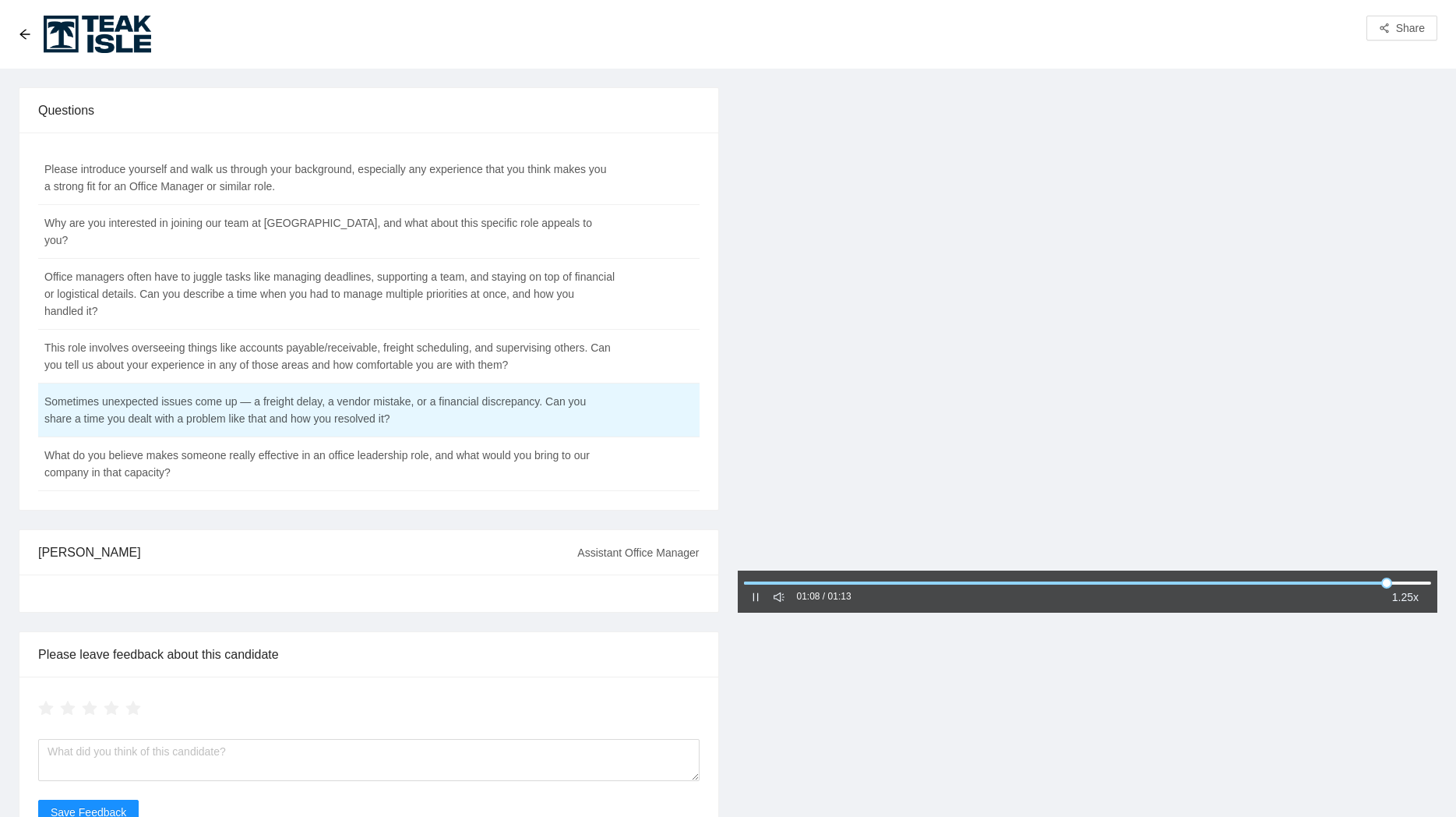
click at [16, 32] on div "Share" at bounding box center [728, 34] width 1456 height 69
click at [19, 33] on icon "arrow-left" at bounding box center [25, 34] width 12 height 12
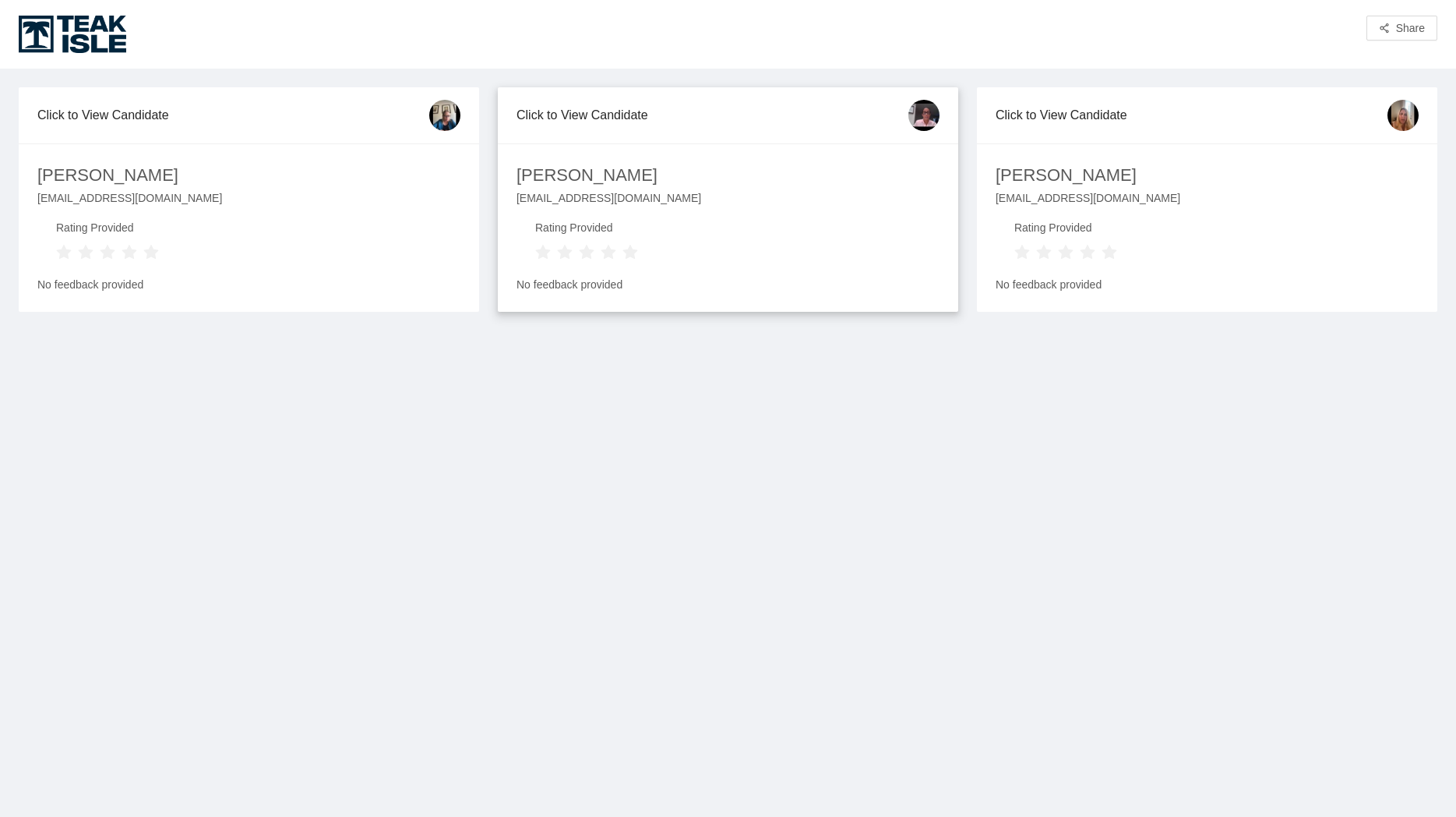
click at [805, 202] on div "wilrj02@gmail.com" at bounding box center [728, 204] width 423 height 30
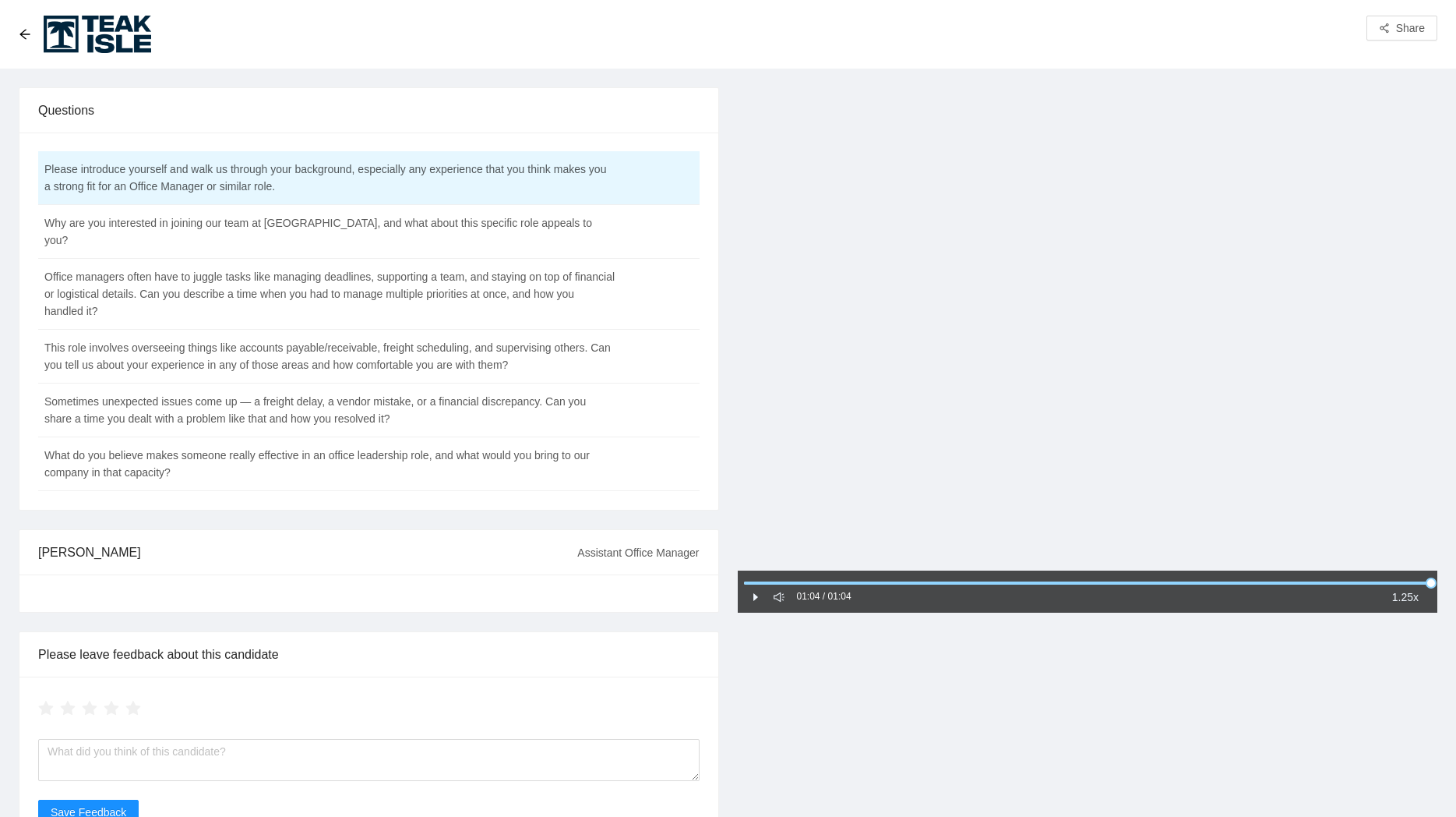
click at [758, 601] on icon "caret-right" at bounding box center [755, 596] width 11 height 11
click at [19, 37] on icon "arrow-left" at bounding box center [25, 34] width 12 height 12
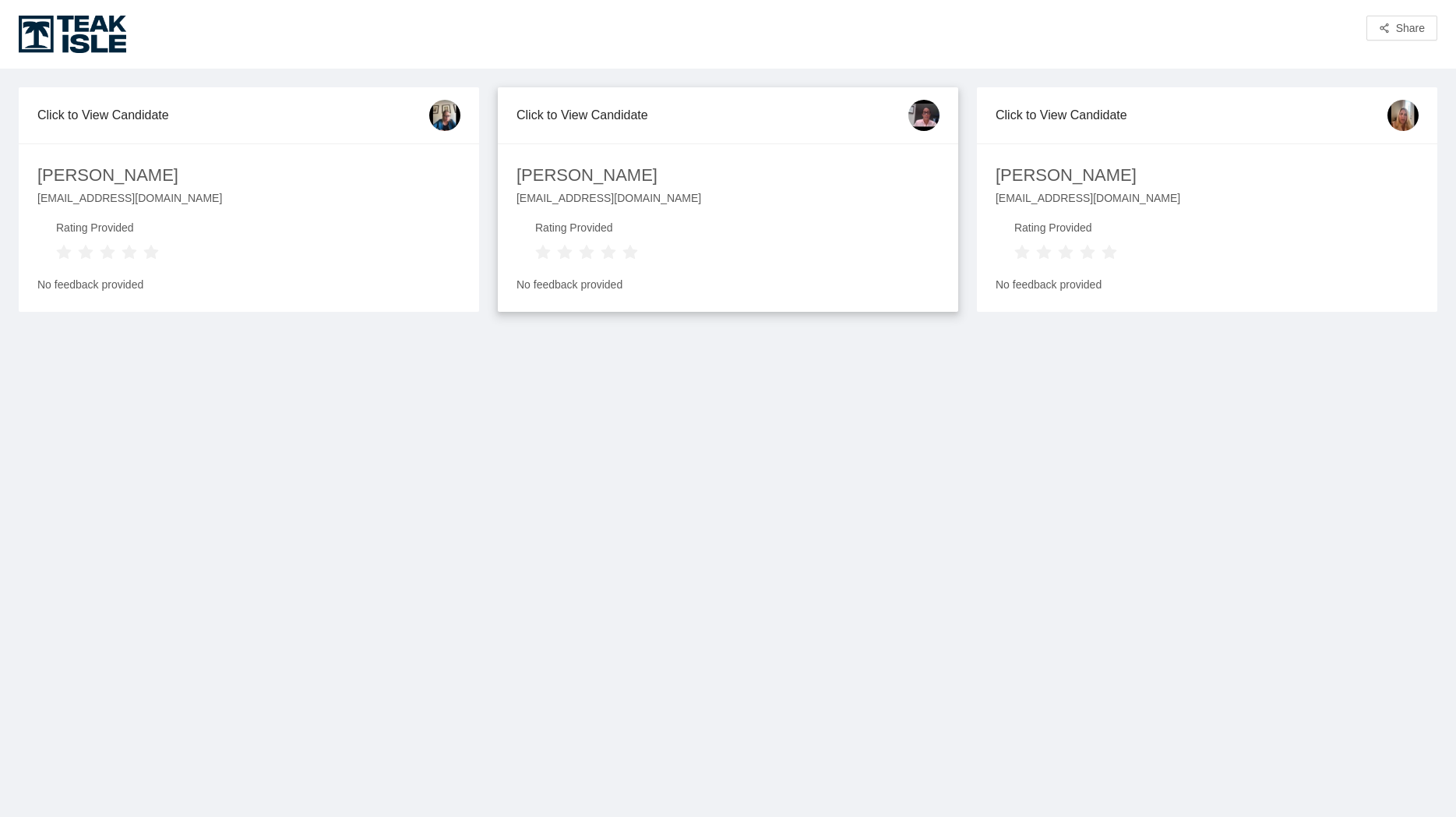
click at [653, 154] on div "Wilka Valdes wilrj02@gmail.com Rating Provided No feedback provided" at bounding box center [727, 227] width 460 height 168
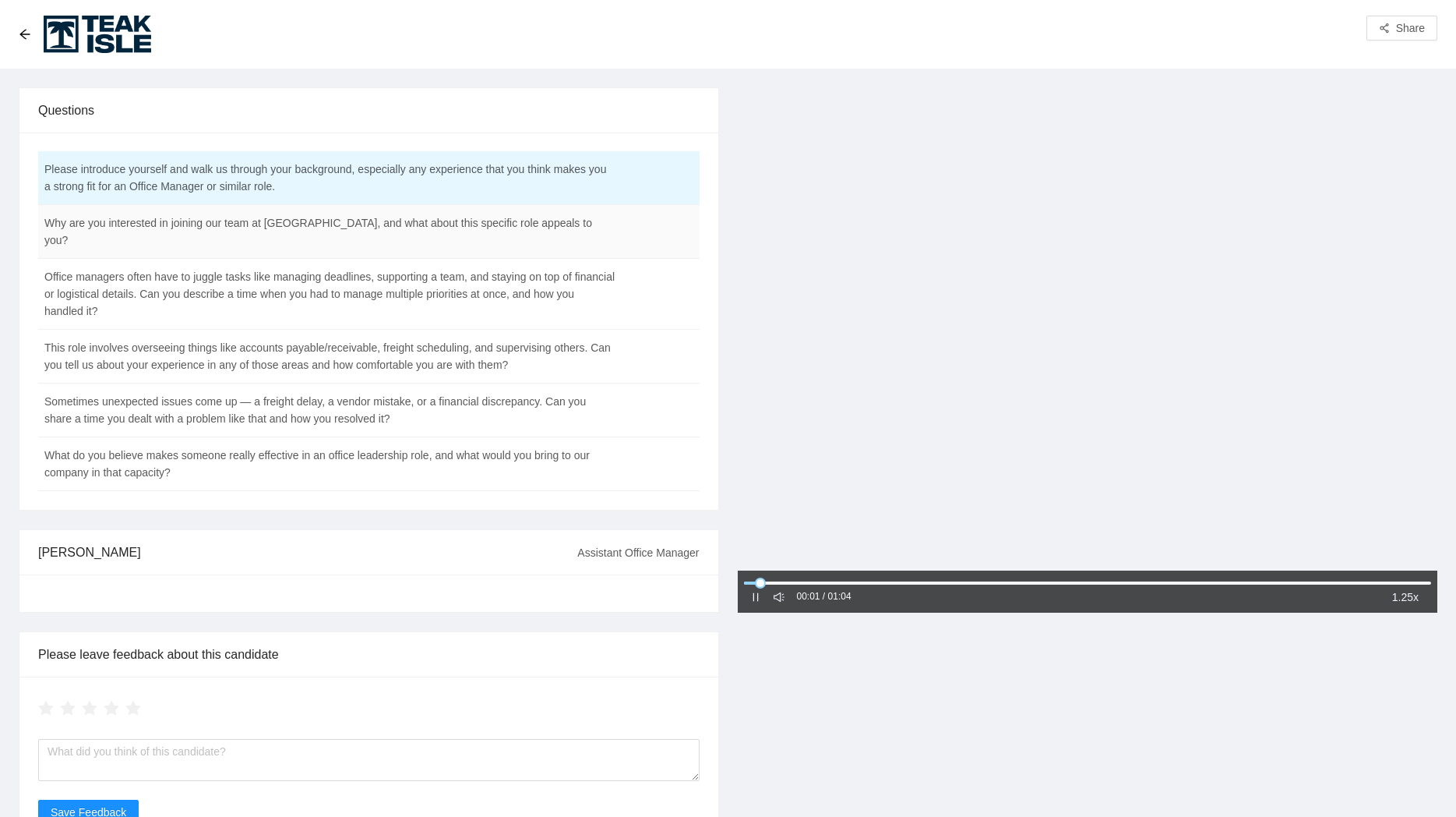
click at [561, 221] on td "Why are you interested in joining our team at [GEOGRAPHIC_DATA], and what about…" at bounding box center [330, 231] width 584 height 54
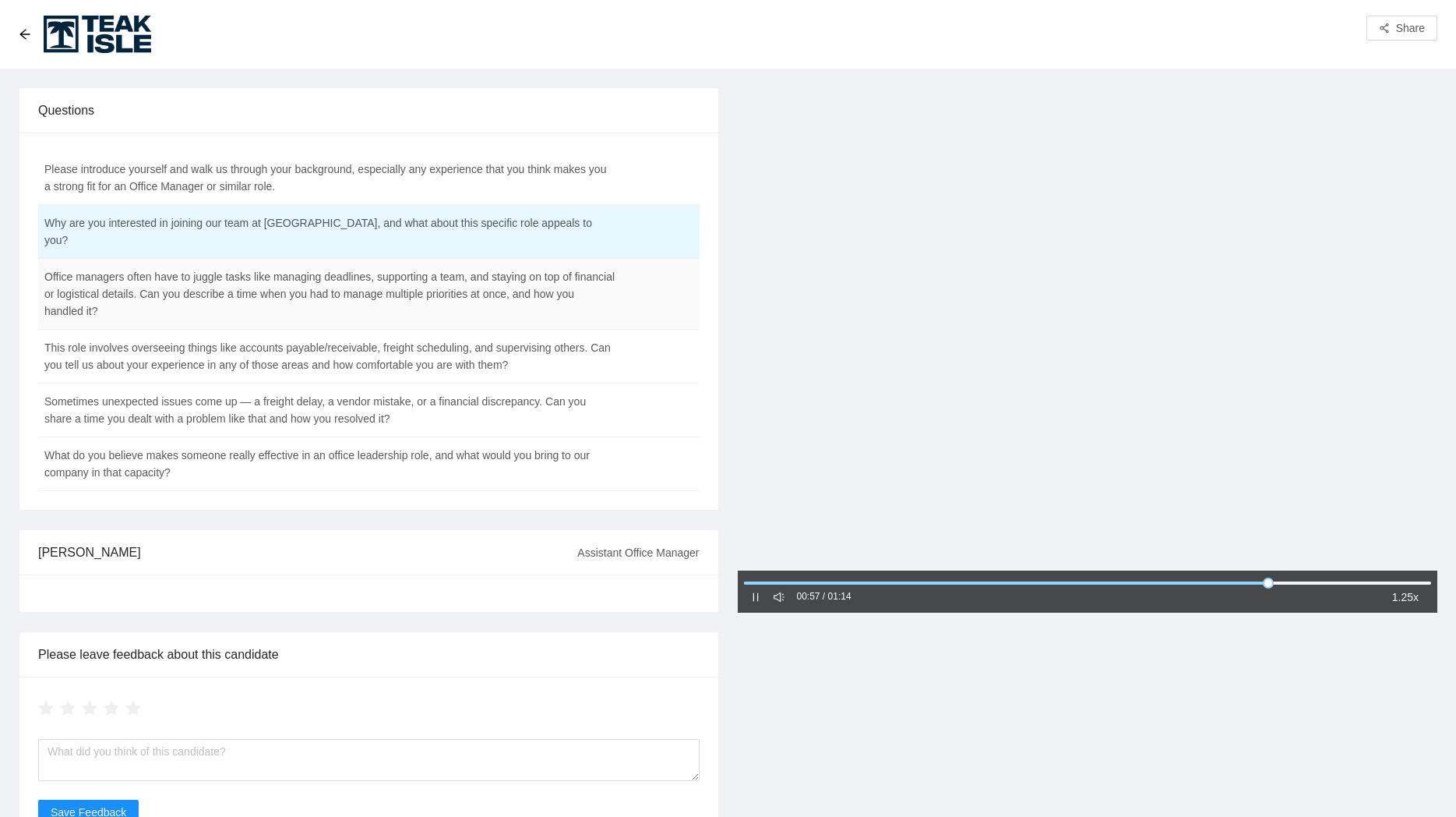
click at [206, 294] on td "Office managers often have to juggle tasks like managing deadlines, supporting …" at bounding box center [330, 294] width 584 height 71
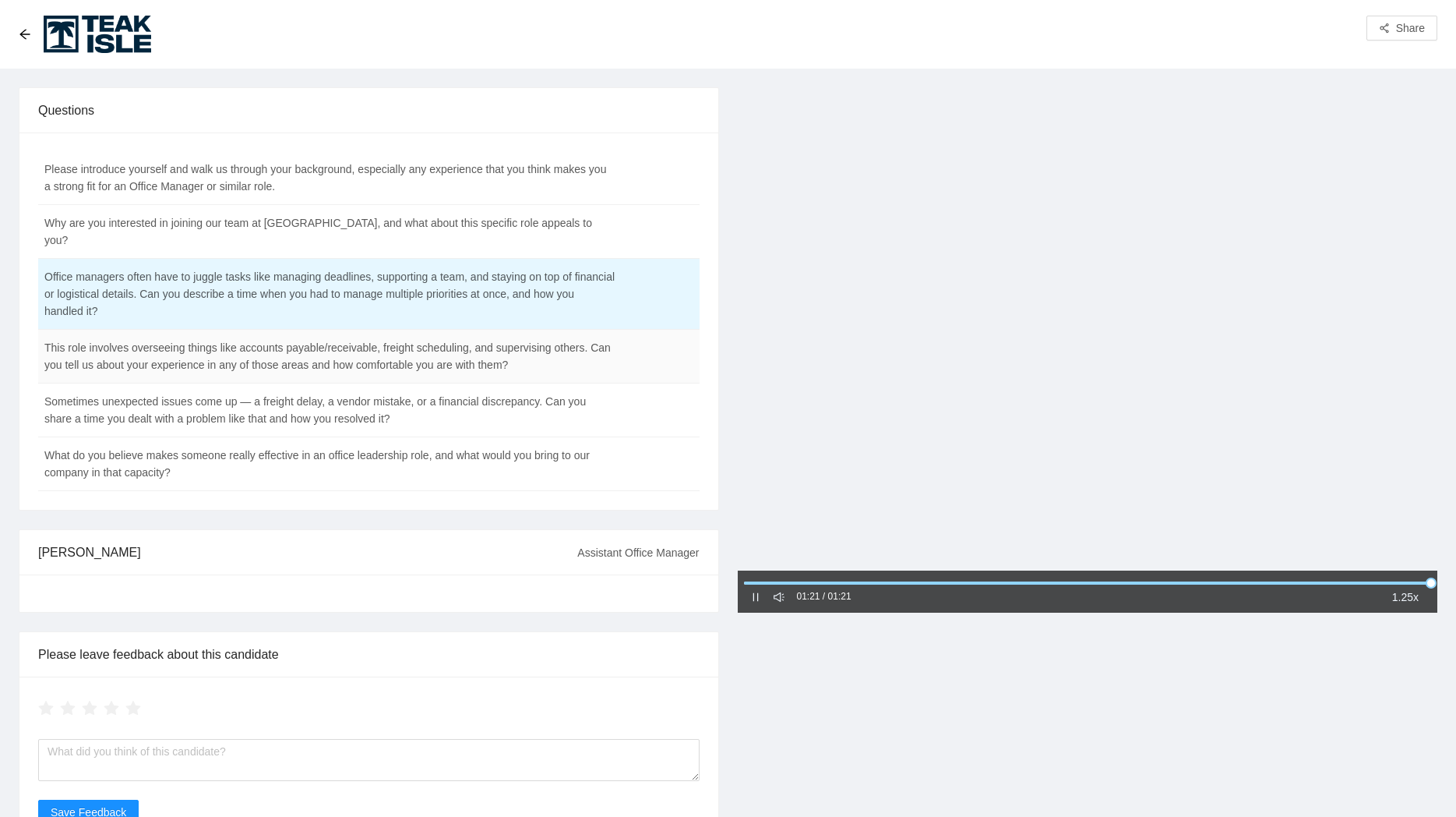
click at [223, 342] on td "This role involves overseeing things like accounts payable/receivable, freight …" at bounding box center [330, 356] width 584 height 54
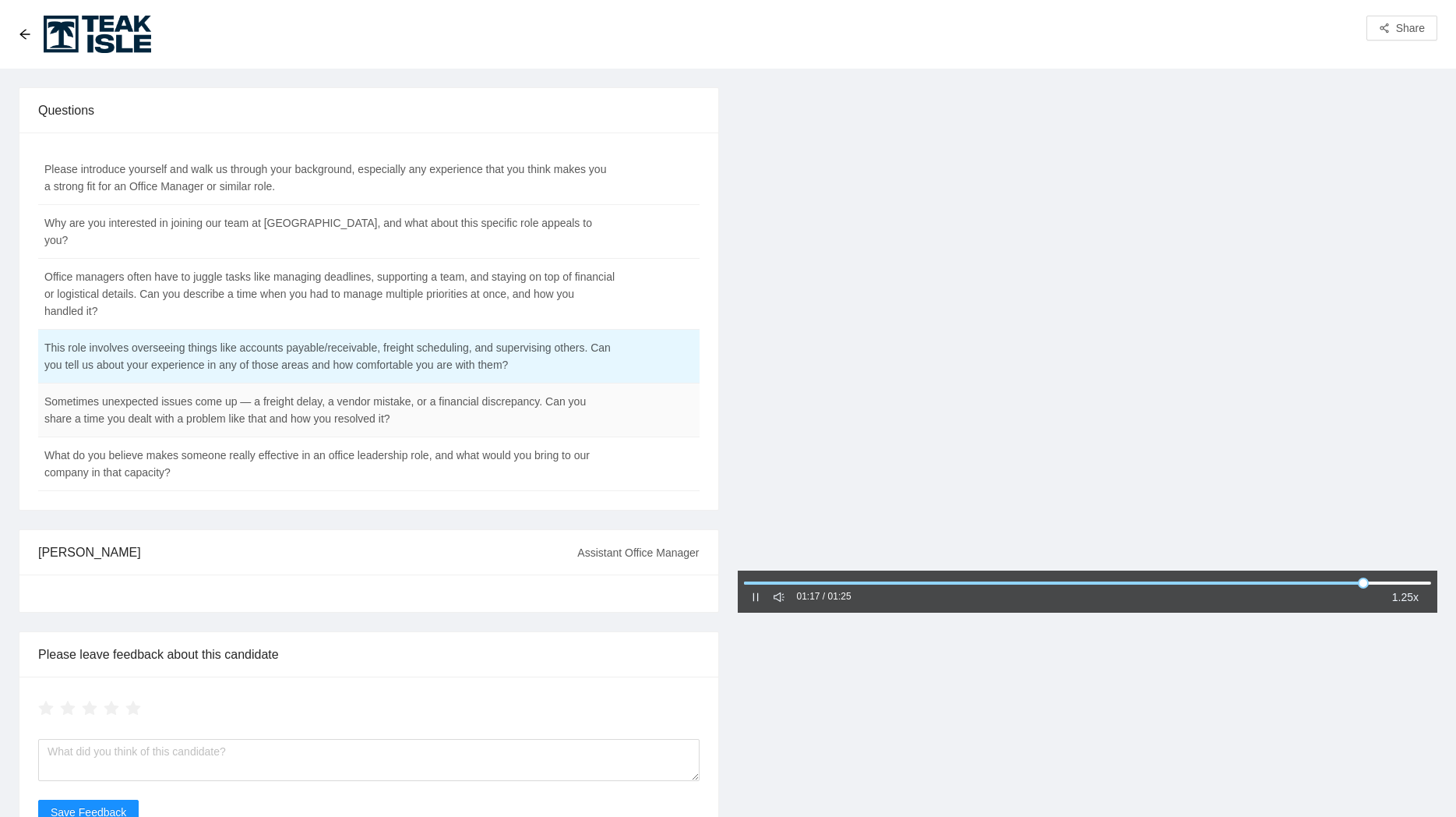
click at [325, 388] on td "Sometimes unexpected issues come up — a freight delay, a vendor mistake, or a f…" at bounding box center [330, 410] width 584 height 54
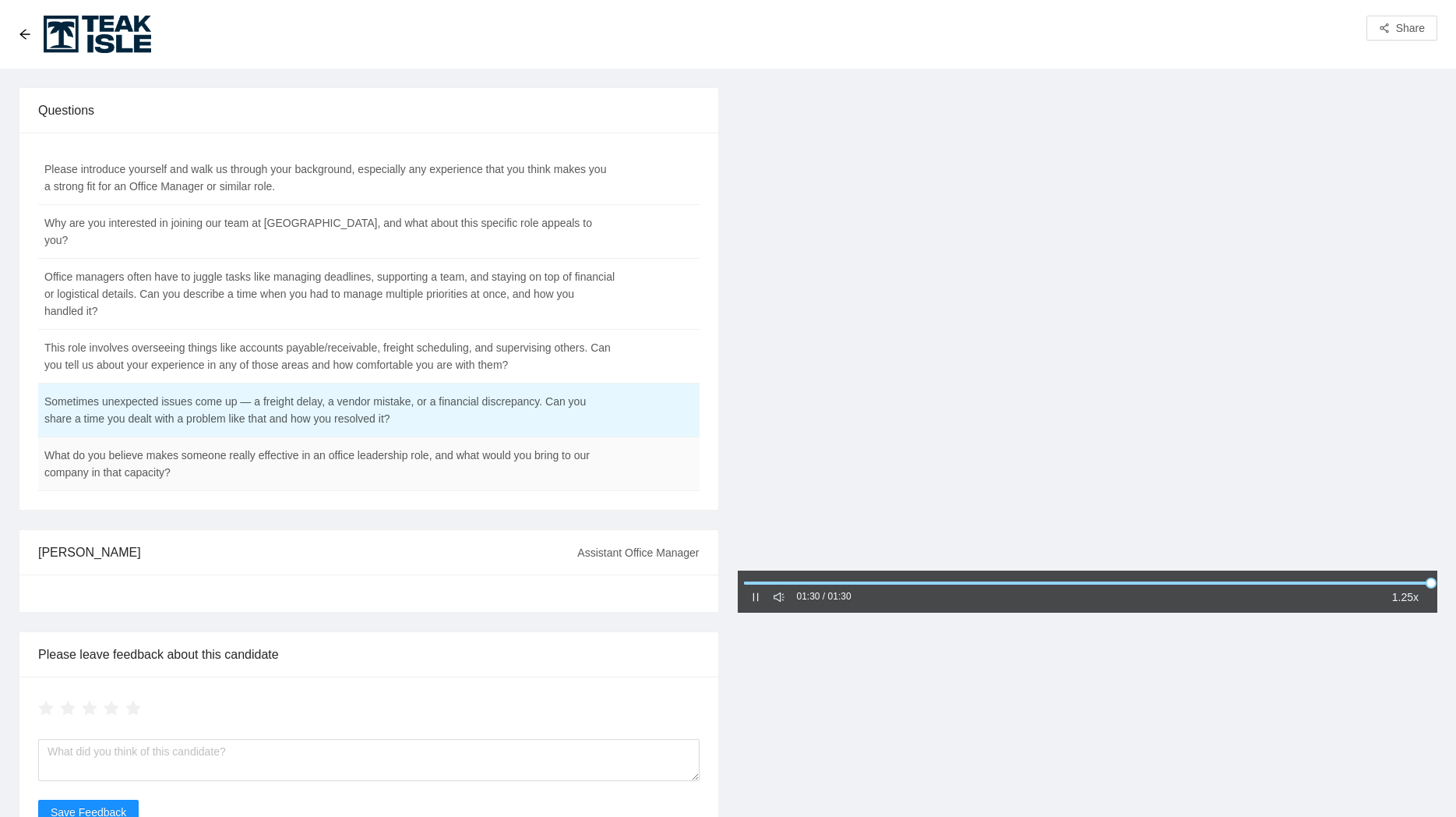
click at [435, 455] on td "What do you believe makes someone really effective in an office leadership role…" at bounding box center [330, 464] width 584 height 54
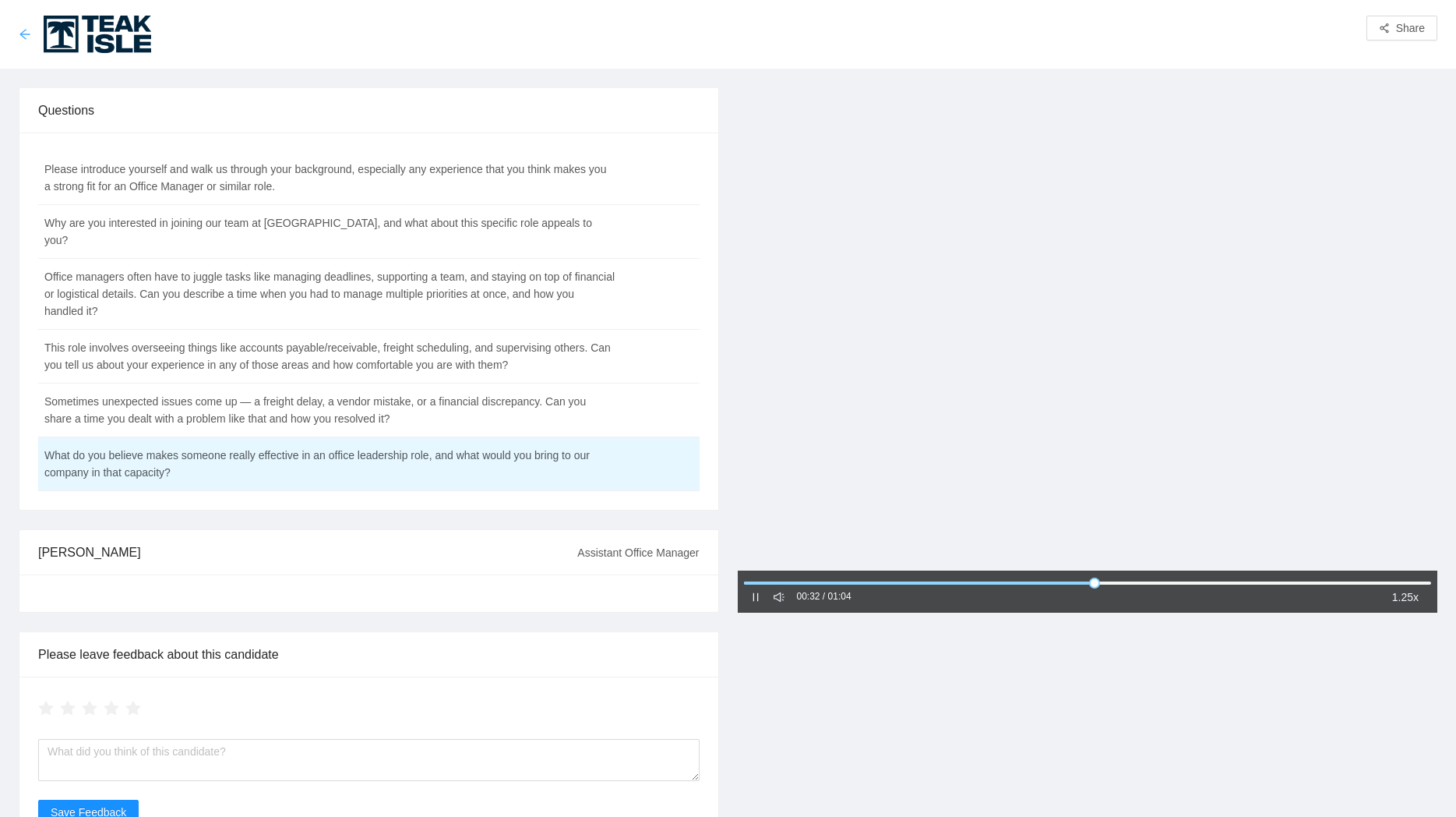
click at [22, 36] on icon "arrow-left" at bounding box center [24, 34] width 10 height 10
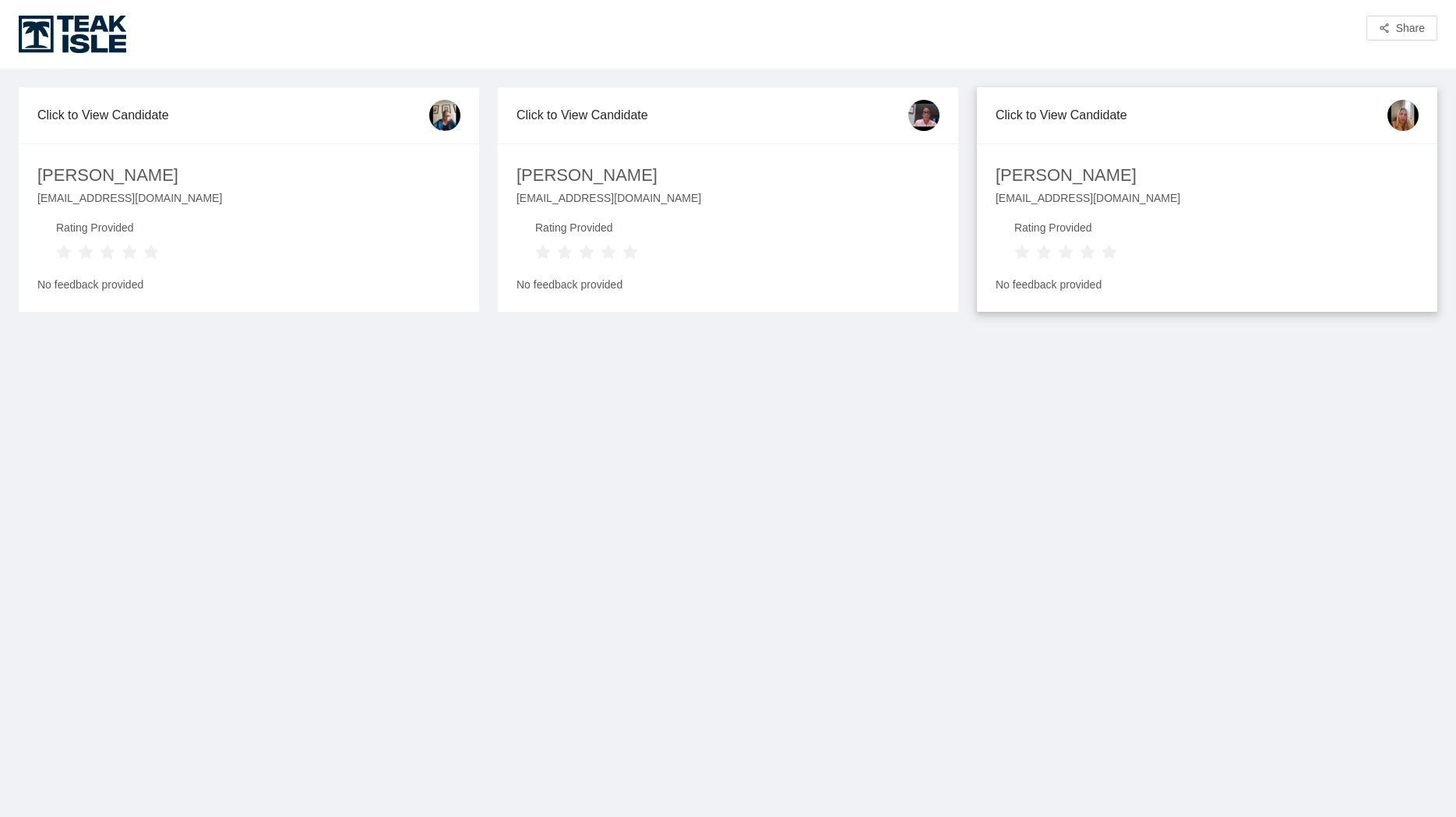
click at [1250, 182] on div "Lora Philipsen" at bounding box center [1207, 175] width 442 height 27
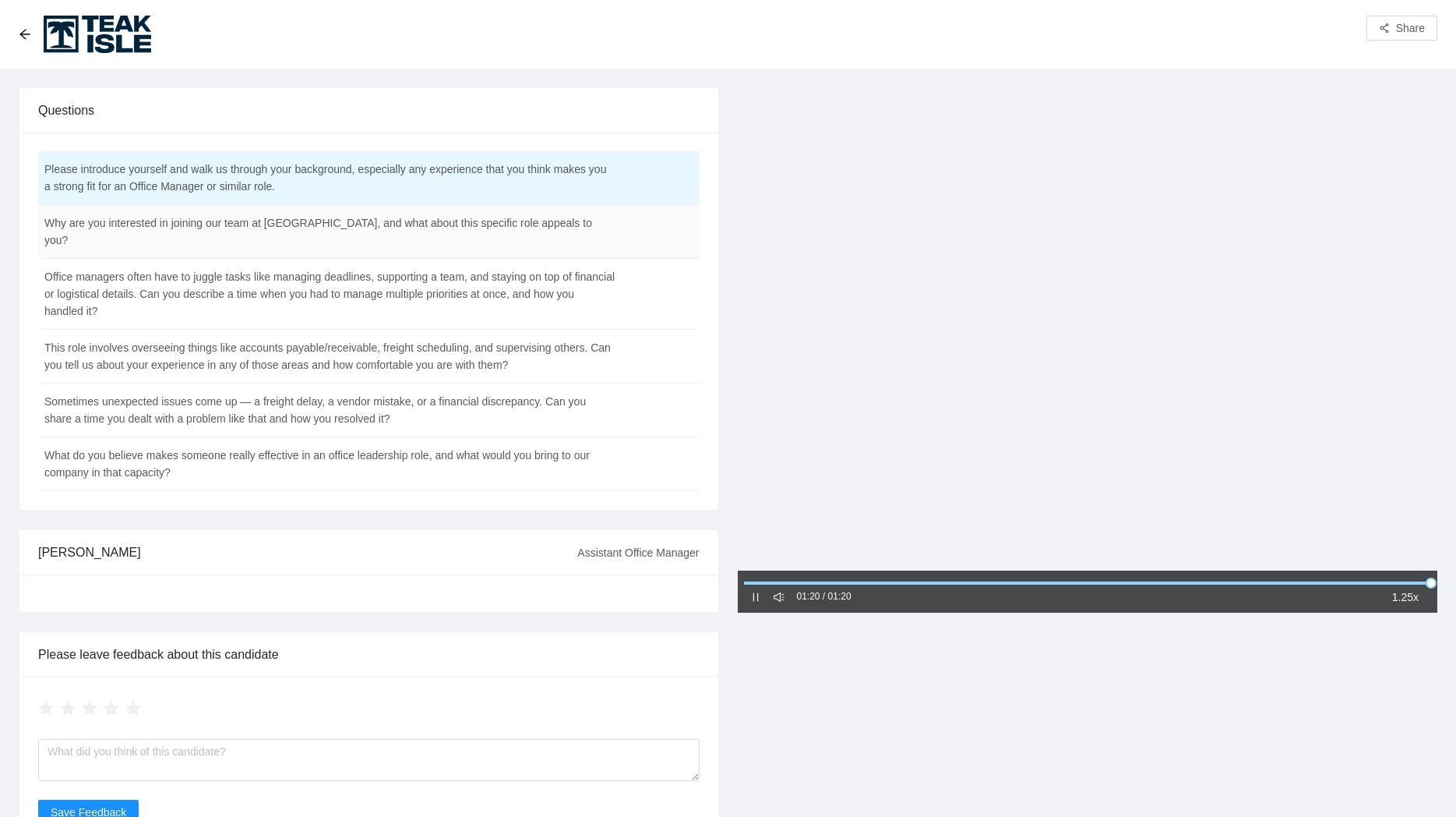
click at [435, 234] on td "Why are you interested in joining our team at [GEOGRAPHIC_DATA], and what about…" at bounding box center [330, 231] width 584 height 54
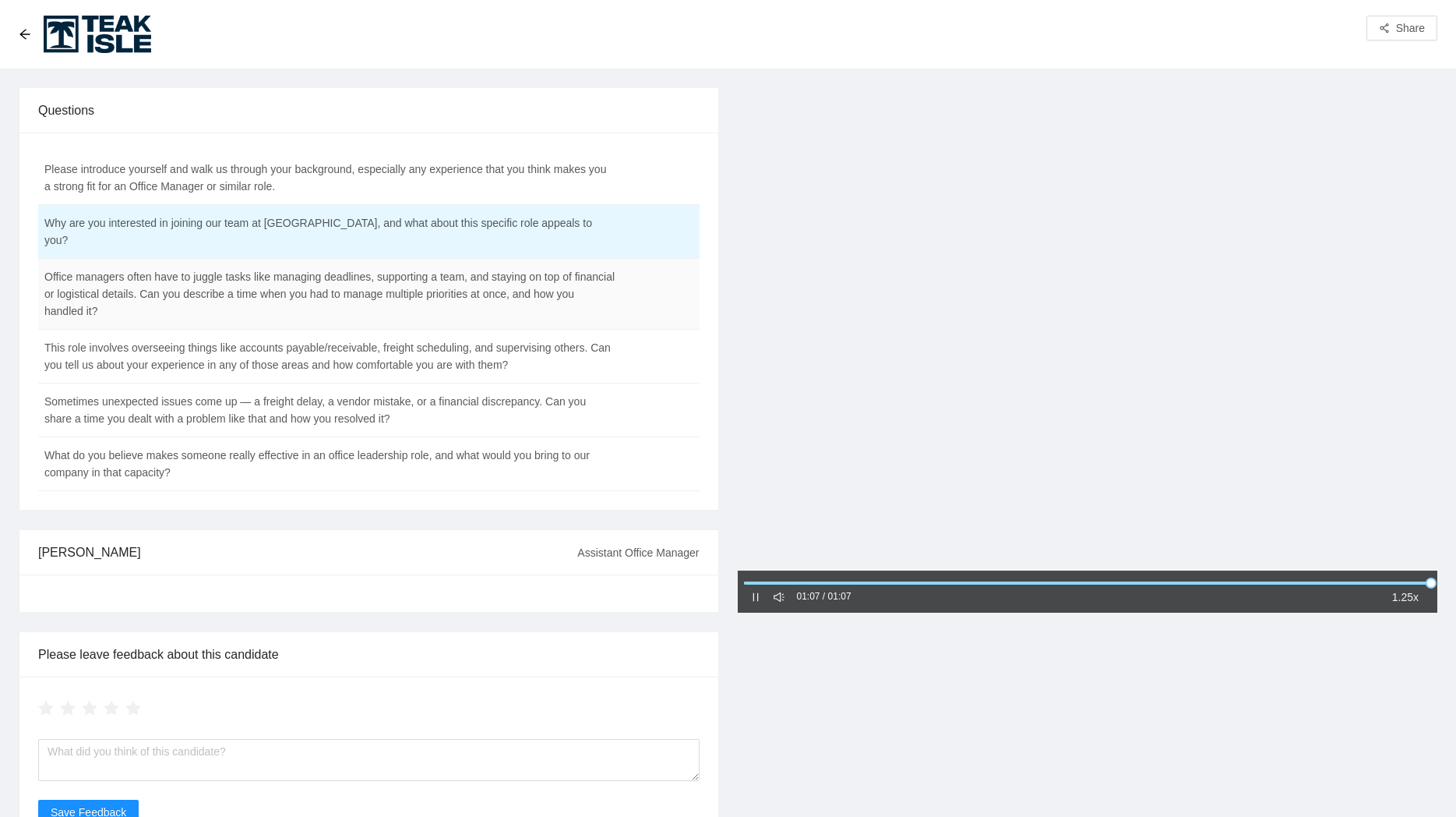
click at [239, 282] on td "Office managers often have to juggle tasks like managing deadlines, supporting …" at bounding box center [330, 294] width 584 height 71
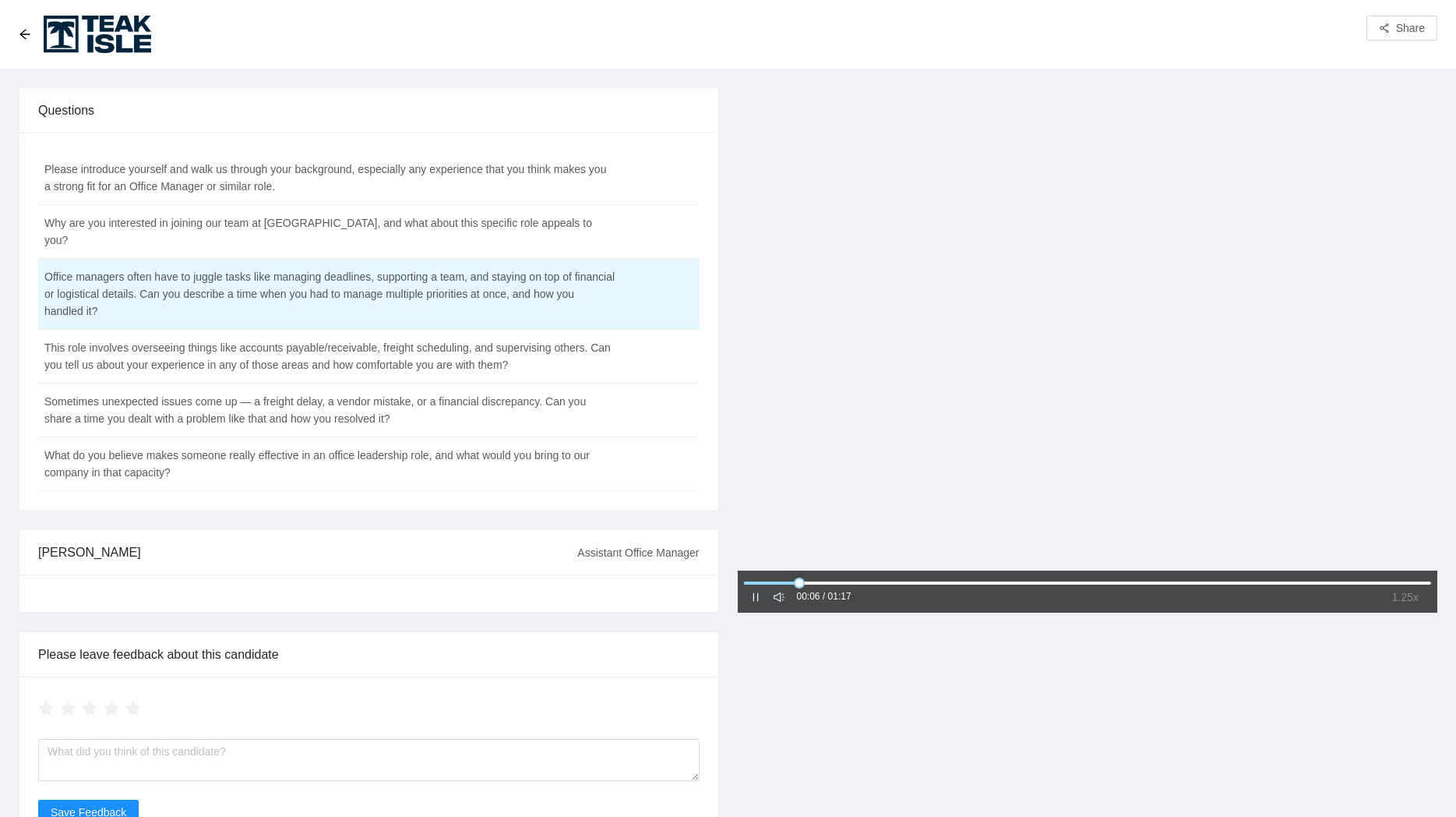
click at [1387, 589] on div "1.25x" at bounding box center [1405, 596] width 39 height 19
click at [1412, 623] on div "1x" at bounding box center [1410, 625] width 27 height 17
click at [1182, 698] on div "00:07 / 01:17 1x" at bounding box center [1088, 474] width 719 height 776
click at [523, 350] on td "This role involves overseeing things like accounts payable/receivable, freight …" at bounding box center [330, 356] width 584 height 54
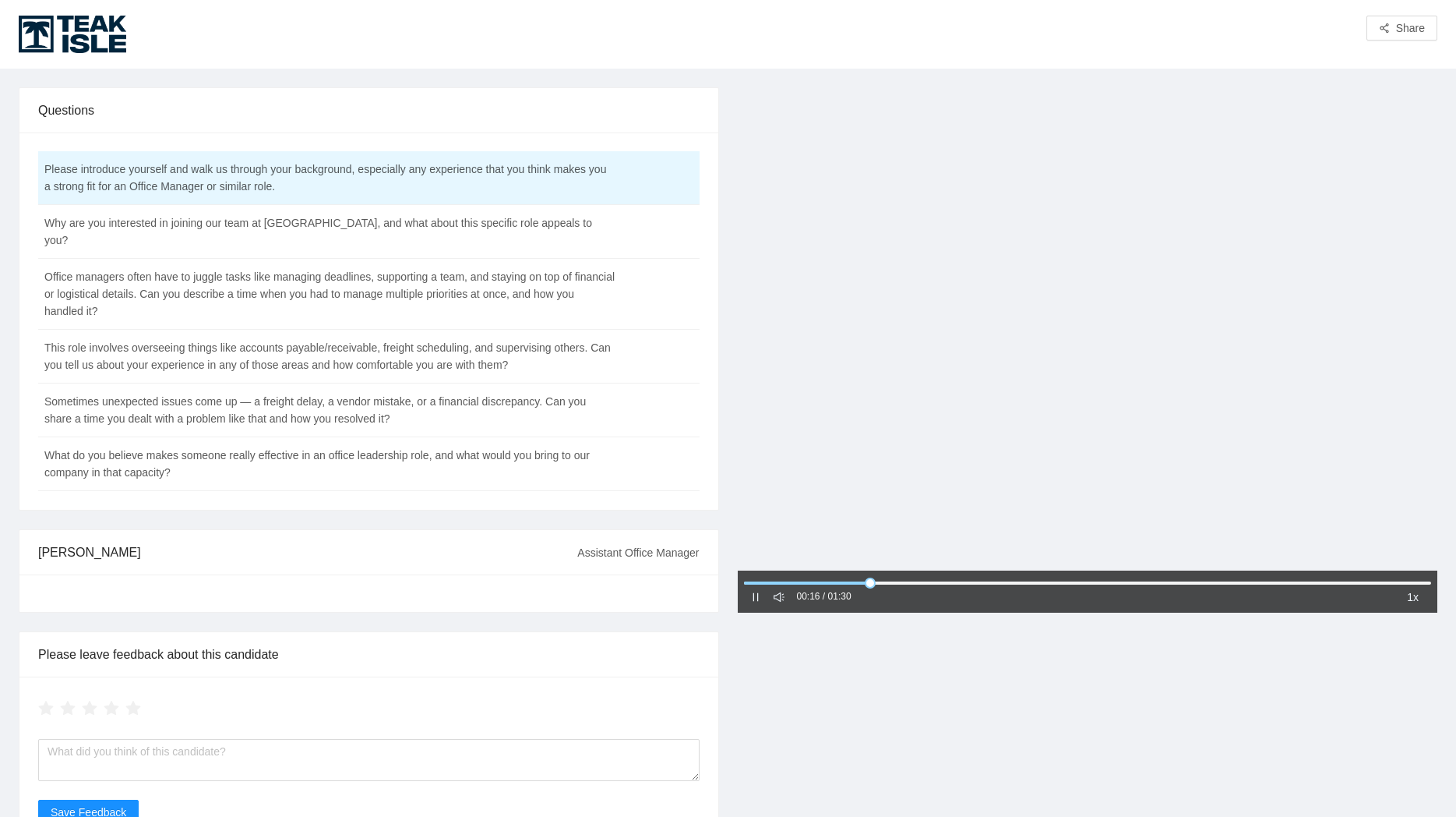
click at [749, 596] on div "00:16 / 01:30 1x" at bounding box center [1088, 591] width 701 height 42
click at [753, 596] on icon "pause" at bounding box center [755, 596] width 11 height 11
